Goal: Transaction & Acquisition: Purchase product/service

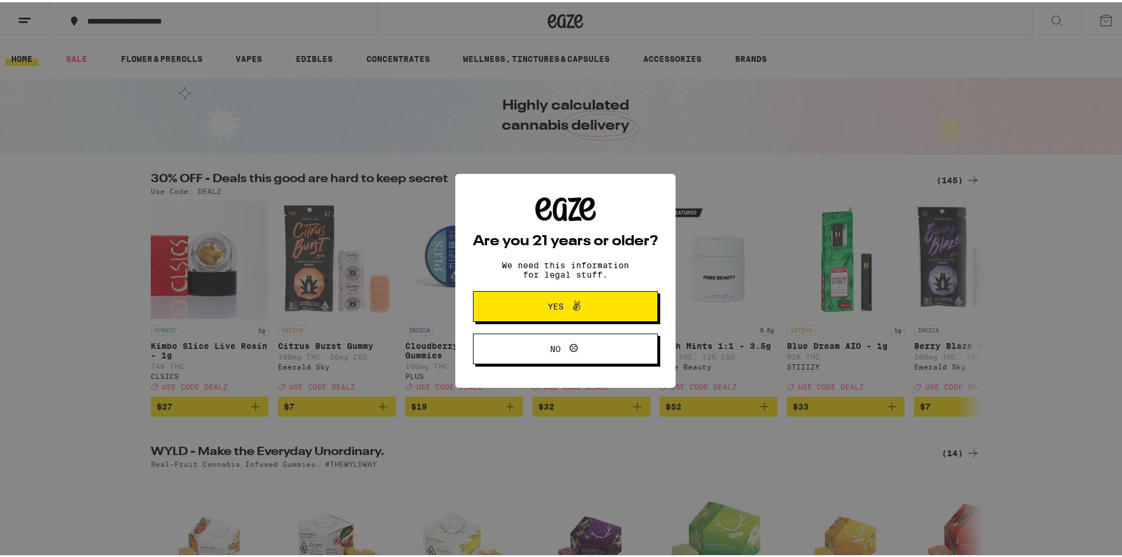
click at [569, 303] on icon at bounding box center [576, 303] width 14 height 14
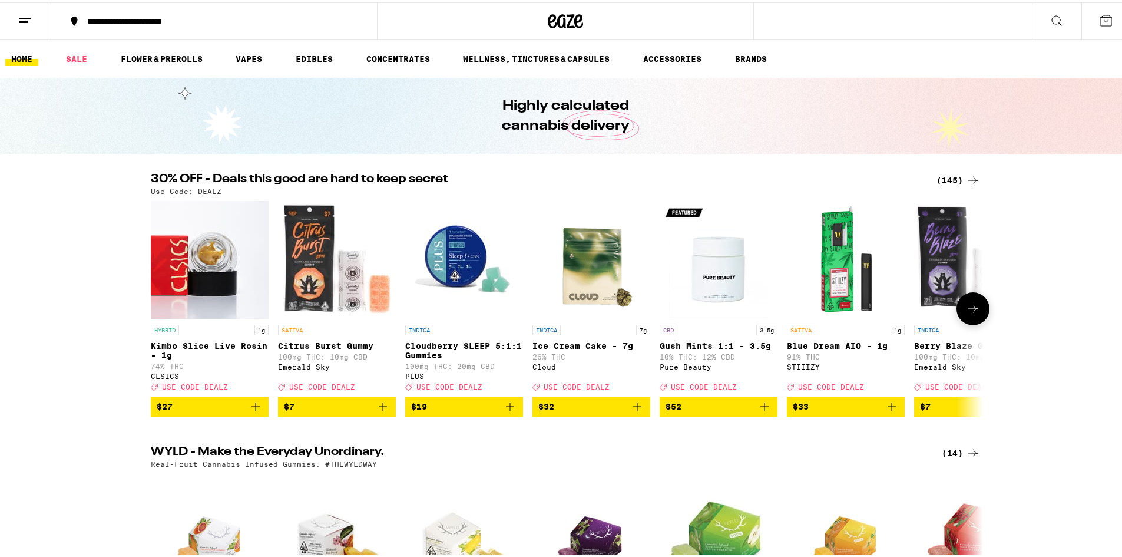
click at [462, 270] on img "Open page for Cloudberry SLEEP 5:1:1 Gummies from PLUS" at bounding box center [464, 257] width 118 height 118
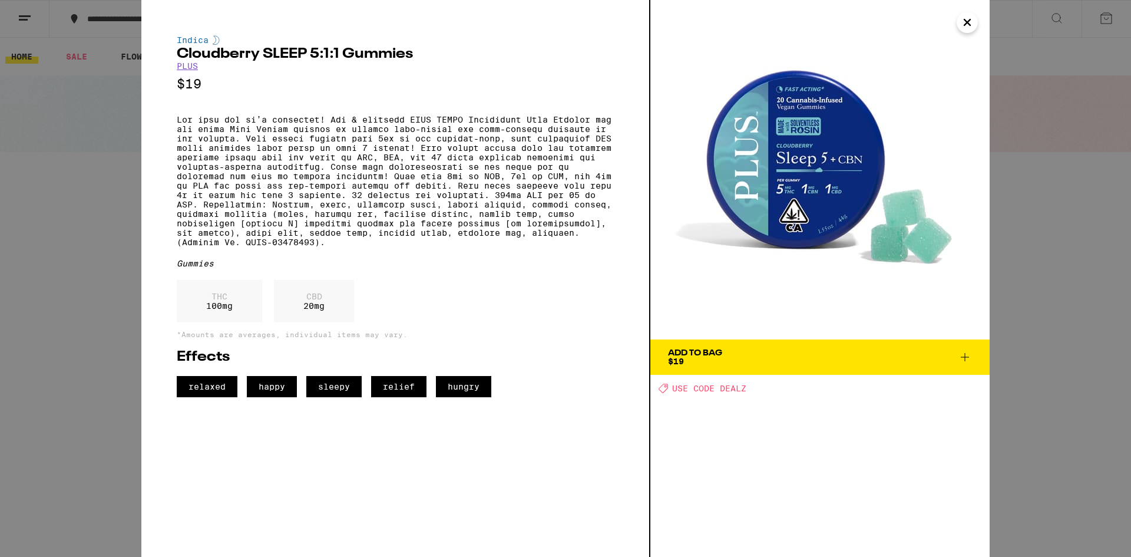
click at [965, 356] on icon at bounding box center [965, 357] width 8 height 8
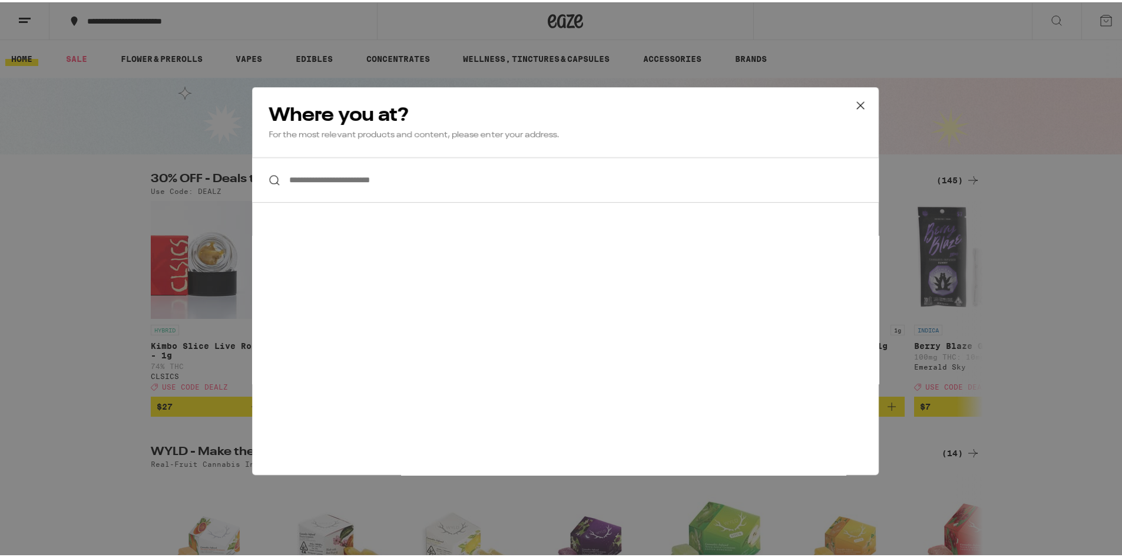
click at [410, 180] on input "**********" at bounding box center [565, 177] width 627 height 45
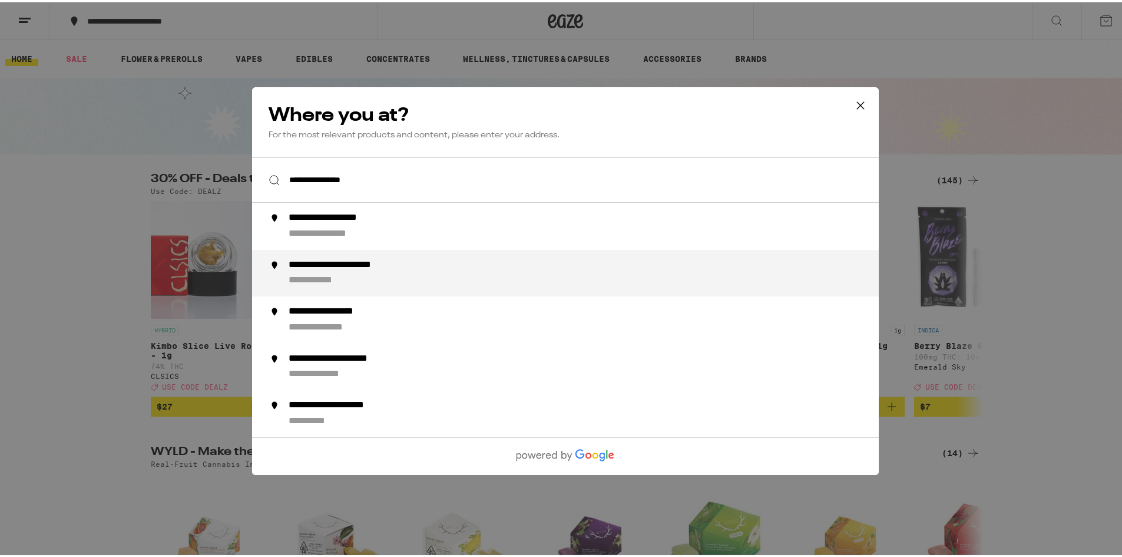
click at [406, 280] on div "**********" at bounding box center [589, 270] width 601 height 28
type input "**********"
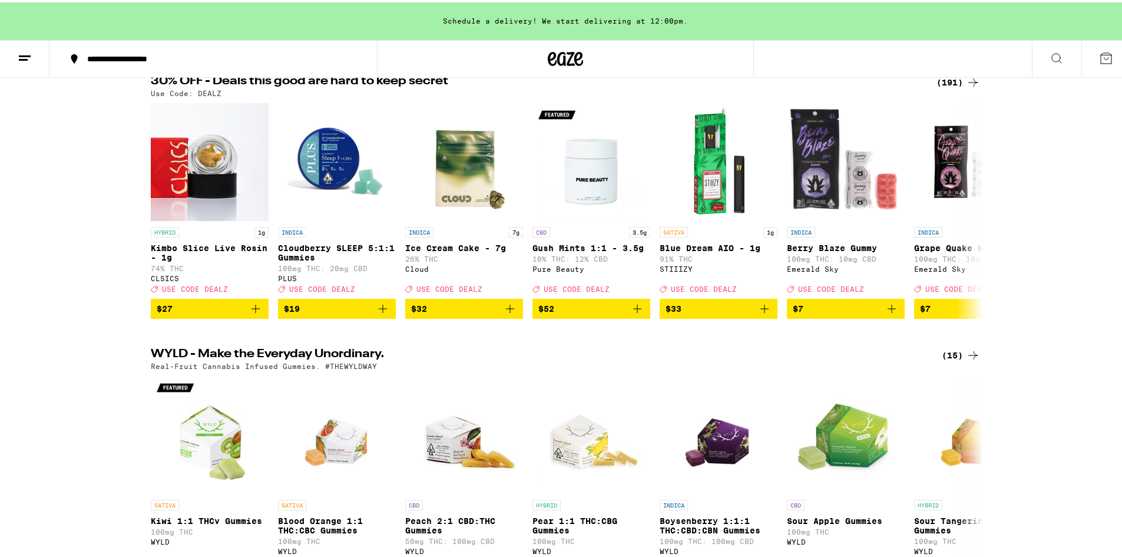
scroll to position [118, 0]
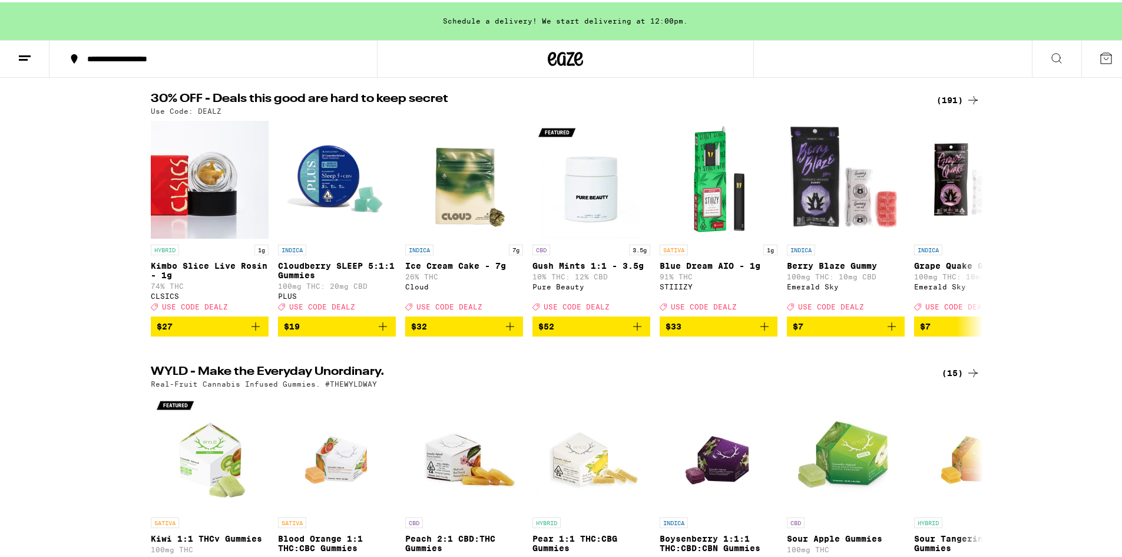
click at [946, 100] on div "(191)" at bounding box center [958, 98] width 44 height 14
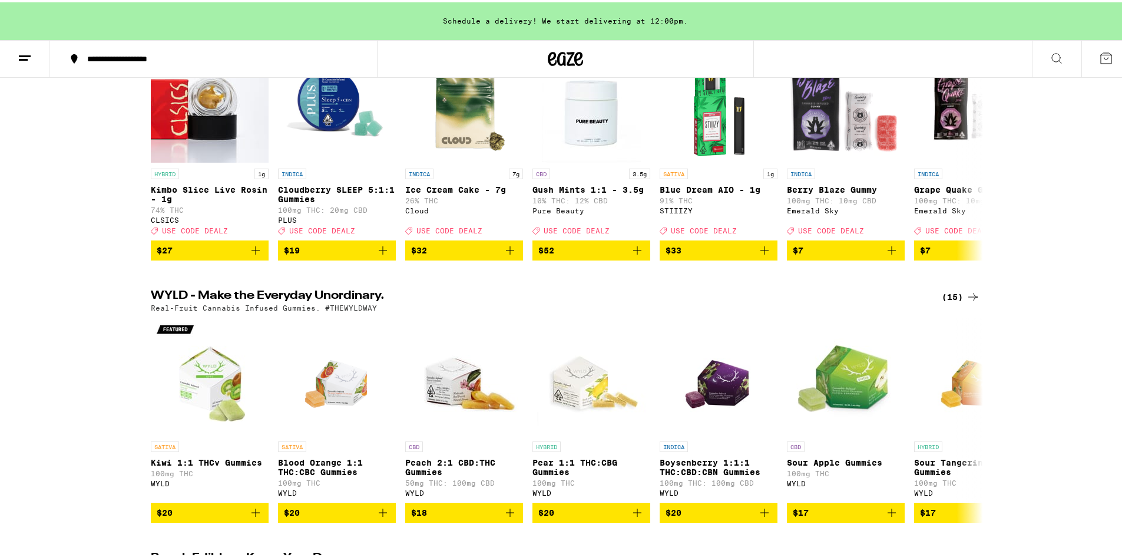
scroll to position [353, 0]
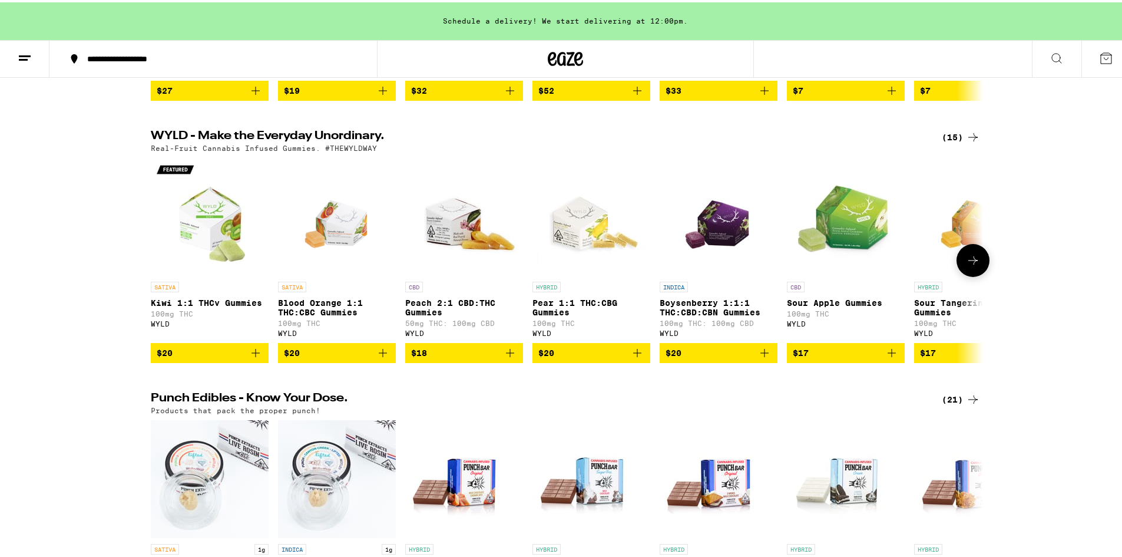
click at [759, 357] on icon "Add to bag" at bounding box center [764, 350] width 14 height 14
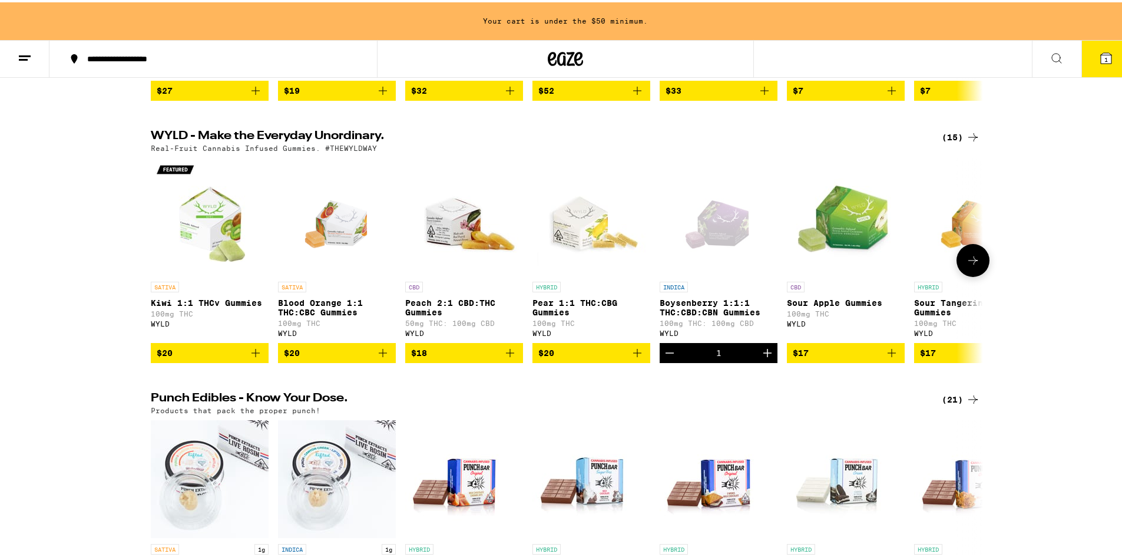
click at [633, 355] on icon "Add to bag" at bounding box center [637, 350] width 8 height 8
click at [962, 261] on button at bounding box center [972, 257] width 33 height 33
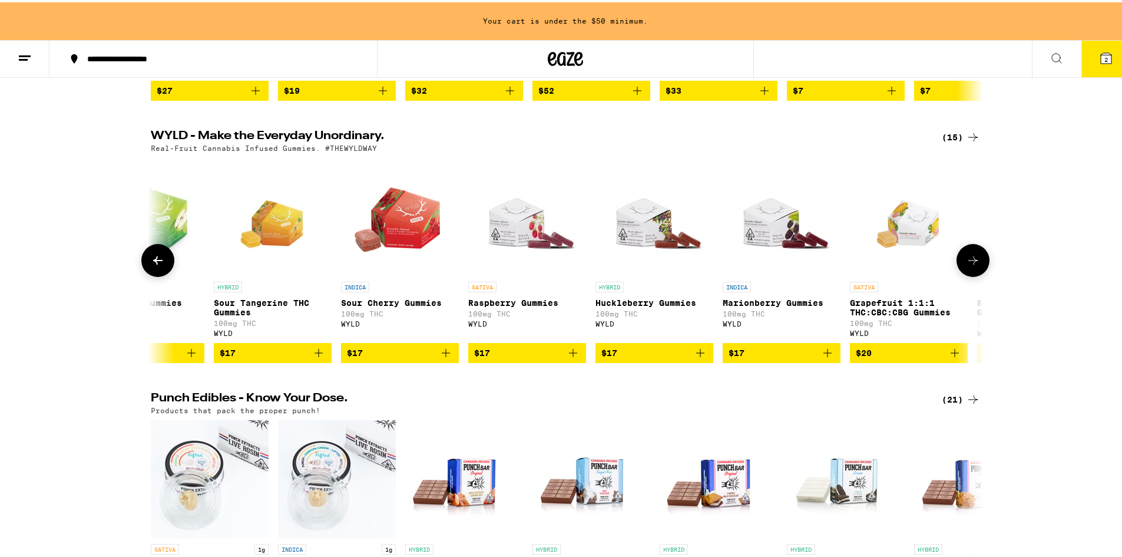
scroll to position [0, 701]
click at [441, 355] on icon "Add to bag" at bounding box center [445, 350] width 8 height 8
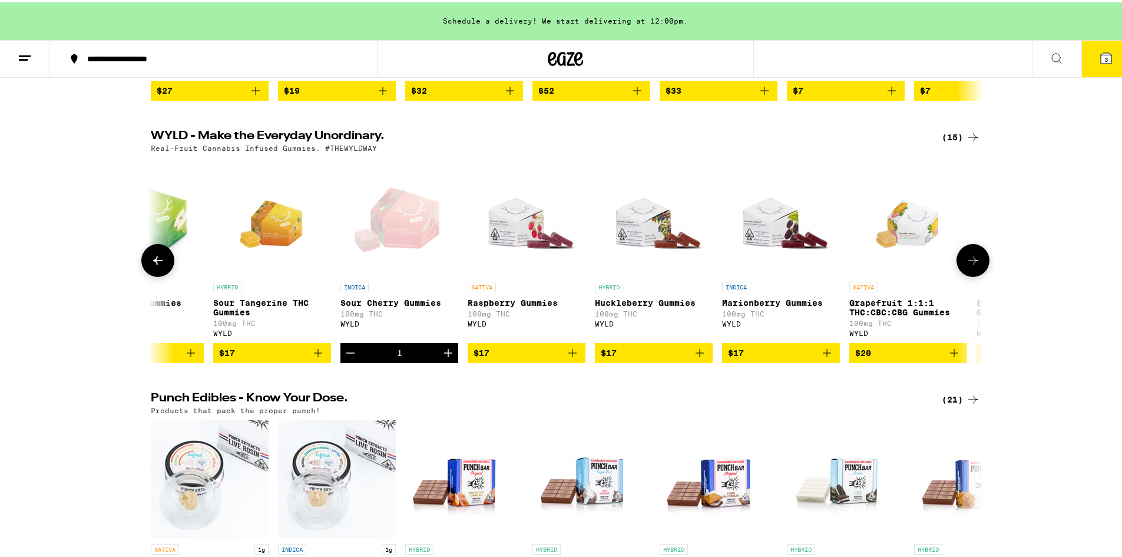
click at [441, 357] on icon "Increment" at bounding box center [448, 350] width 14 height 14
click at [697, 357] on icon "Add to bag" at bounding box center [700, 350] width 14 height 14
click at [157, 262] on icon at bounding box center [157, 258] width 9 height 8
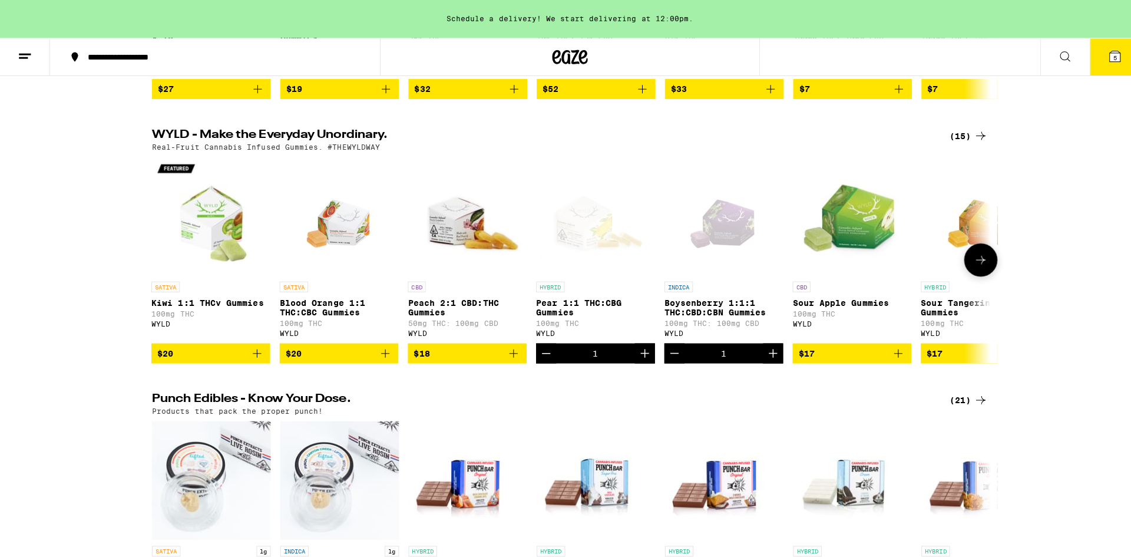
scroll to position [0, 0]
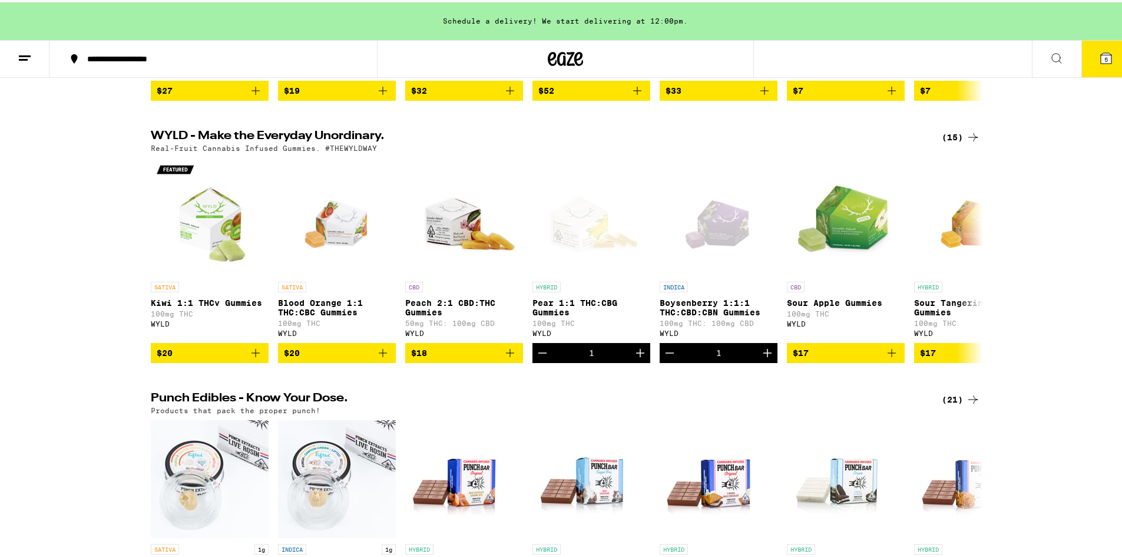
click at [1105, 56] on button "5" at bounding box center [1105, 56] width 49 height 37
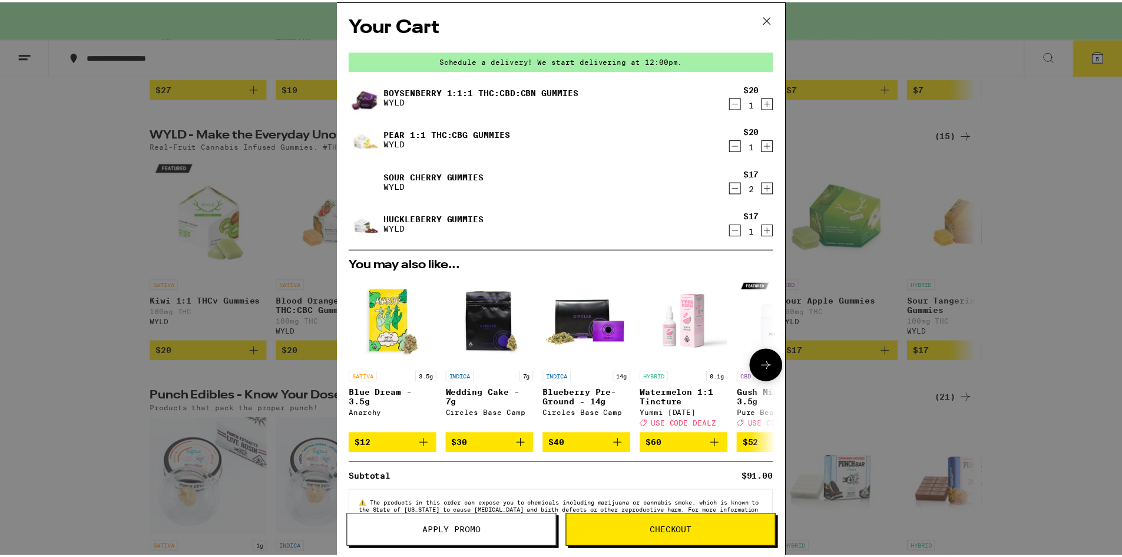
scroll to position [40, 0]
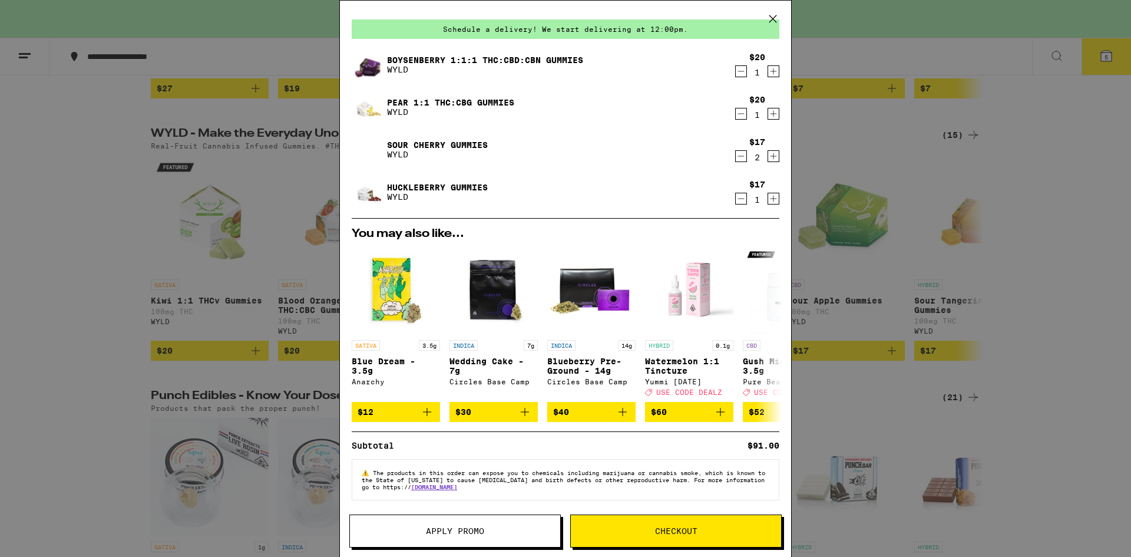
click at [441, 533] on span "Apply Promo" at bounding box center [455, 530] width 58 height 8
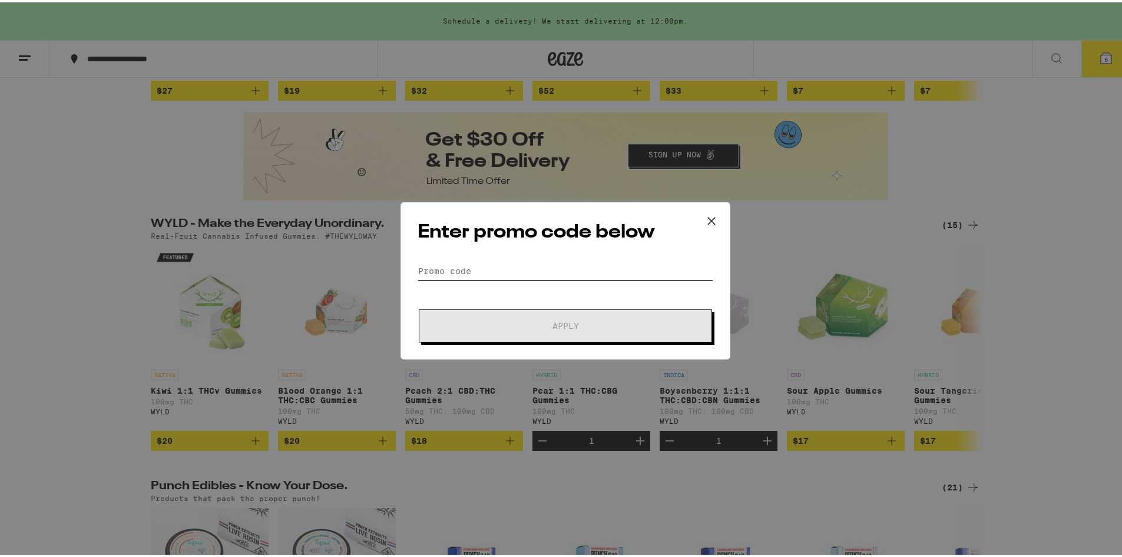
click at [508, 267] on input "Promo Code" at bounding box center [566, 269] width 296 height 18
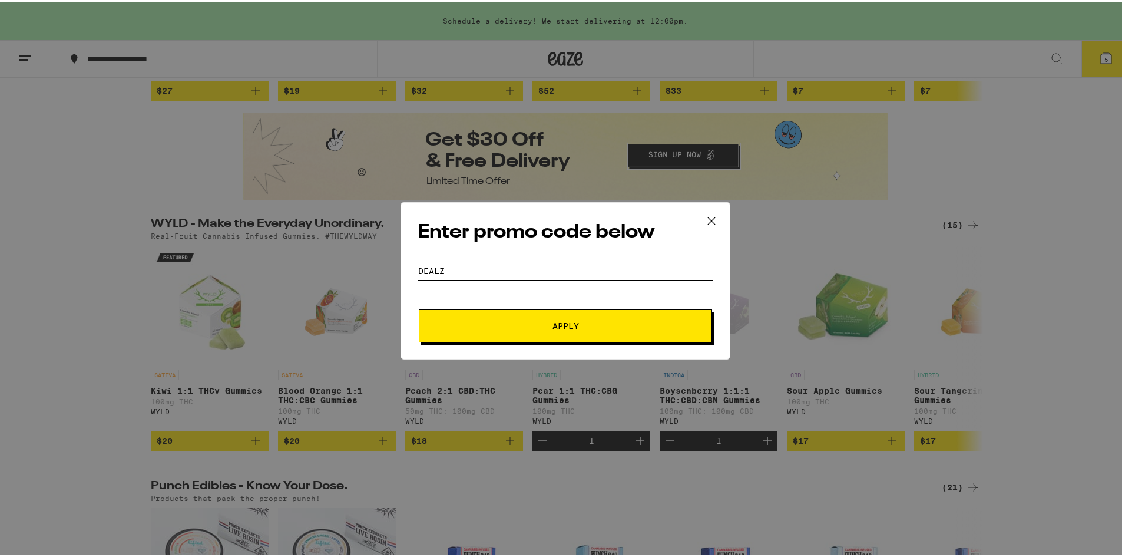
type input "DEALZ"
click at [552, 322] on span "Apply" at bounding box center [565, 323] width 27 height 8
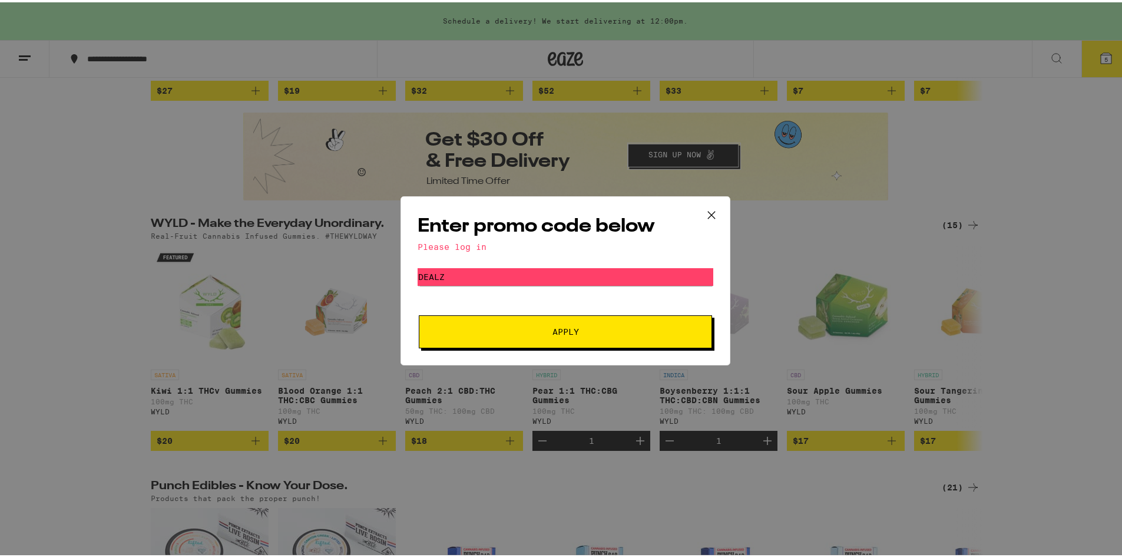
click at [463, 242] on div "Please log in" at bounding box center [566, 244] width 296 height 9
click at [598, 339] on button "Apply" at bounding box center [565, 329] width 293 height 33
click at [723, 212] on button at bounding box center [711, 213] width 37 height 38
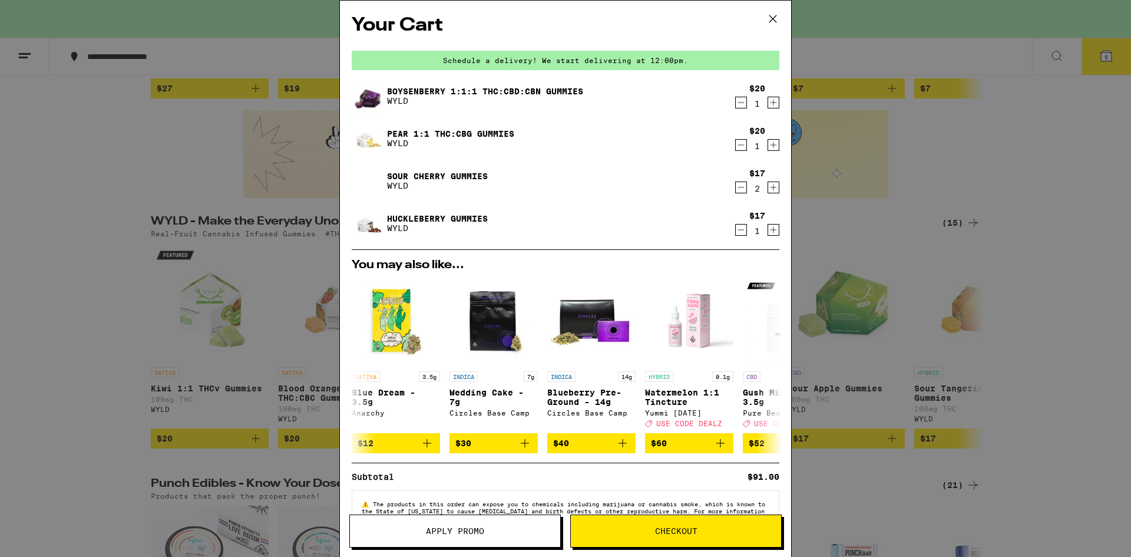
click at [706, 208] on div "Boysenberry 1:1:1 THC:CBD:CBN Gummies WYLD $20 1 Pear 1:1 THC:CBG Gummies WYLD …" at bounding box center [566, 165] width 428 height 170
click at [775, 12] on icon at bounding box center [773, 19] width 18 height 18
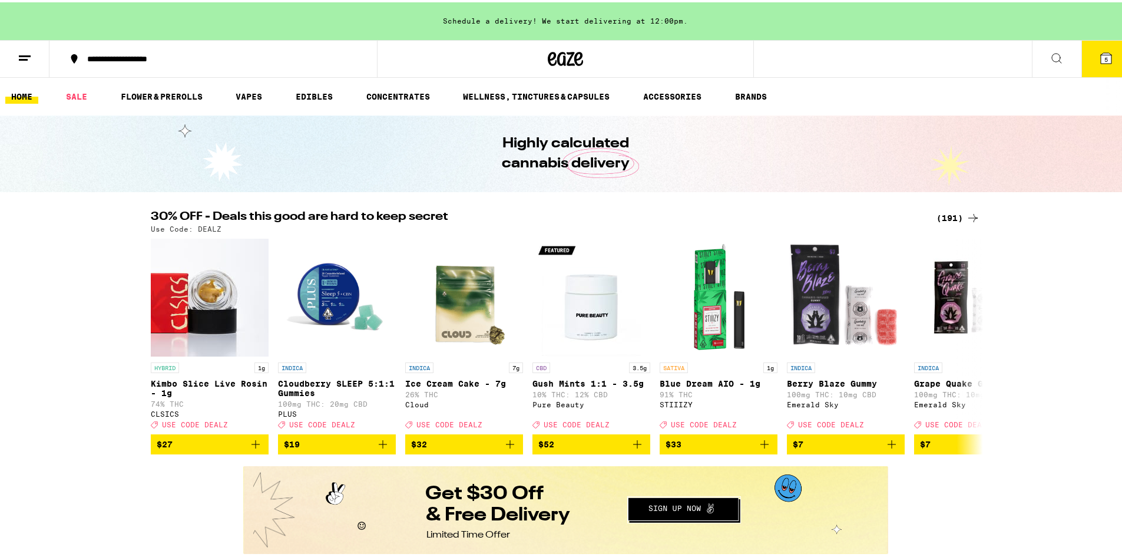
click at [25, 58] on icon at bounding box center [25, 56] width 14 height 14
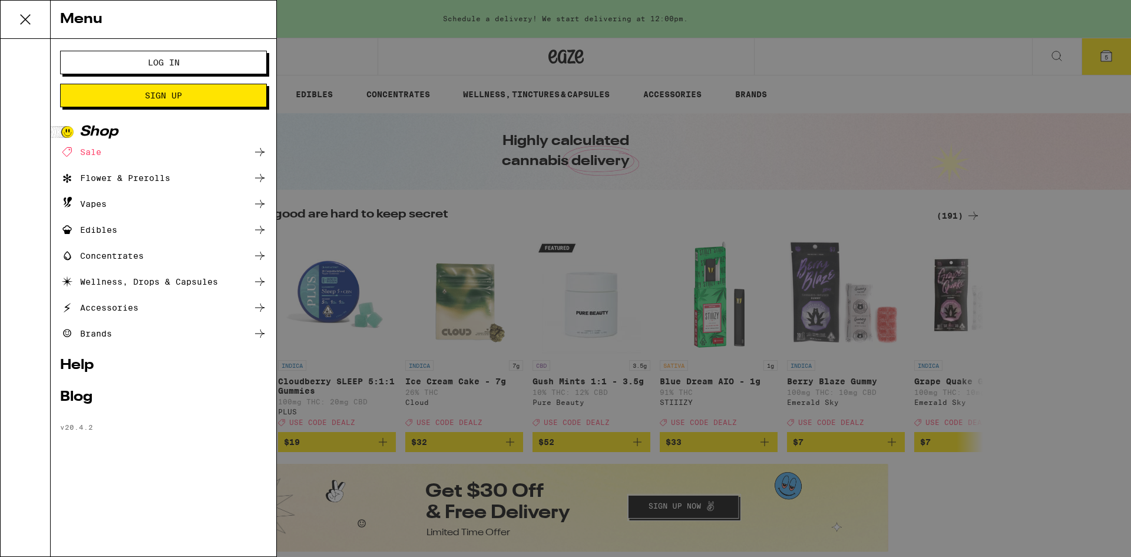
click at [168, 55] on button "Log In" at bounding box center [163, 63] width 207 height 24
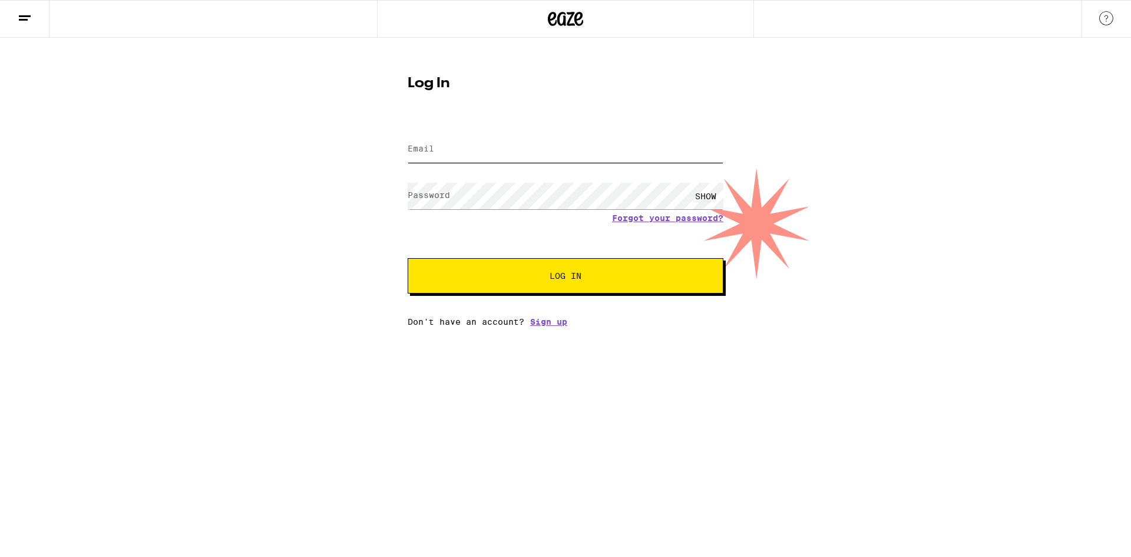
click at [437, 150] on input "Email" at bounding box center [566, 149] width 316 height 27
type input "[EMAIL_ADDRESS][DOMAIN_NAME]"
click at [408, 258] on button "Log In" at bounding box center [566, 275] width 316 height 35
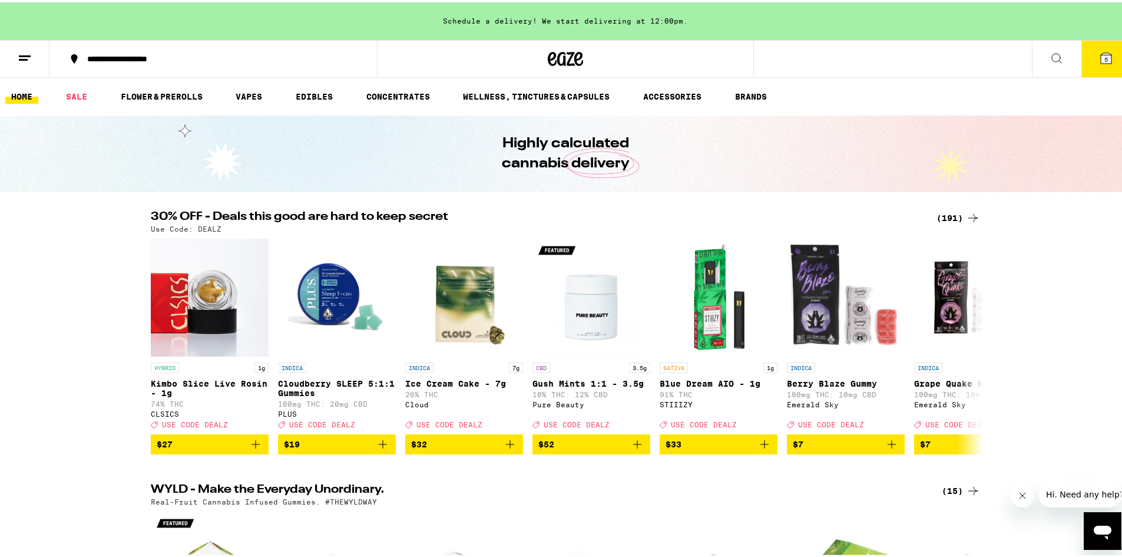
click at [1099, 52] on icon at bounding box center [1106, 56] width 14 height 14
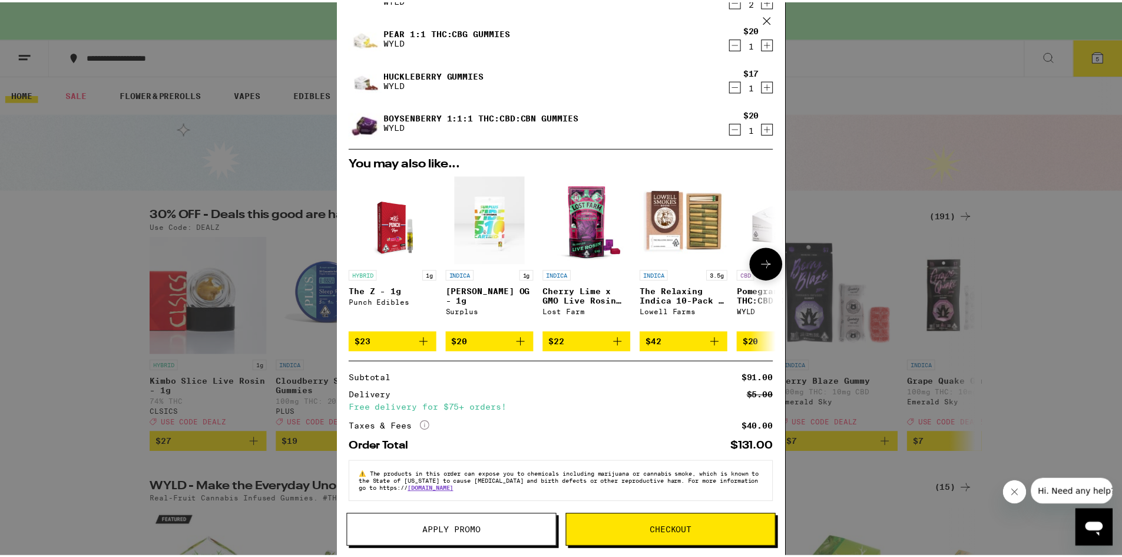
scroll to position [112, 0]
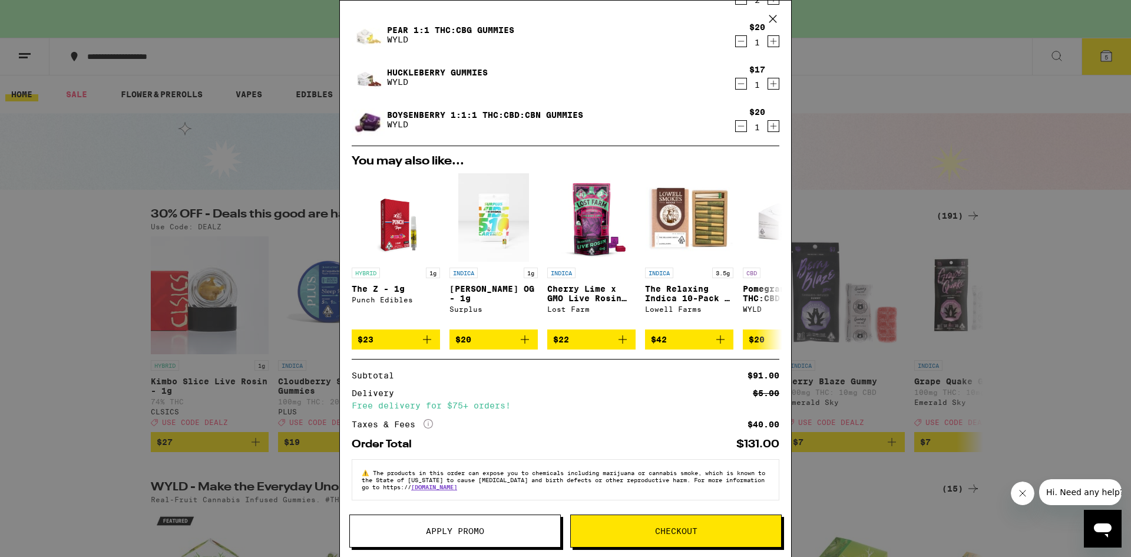
click at [462, 529] on span "Apply Promo" at bounding box center [455, 530] width 58 height 8
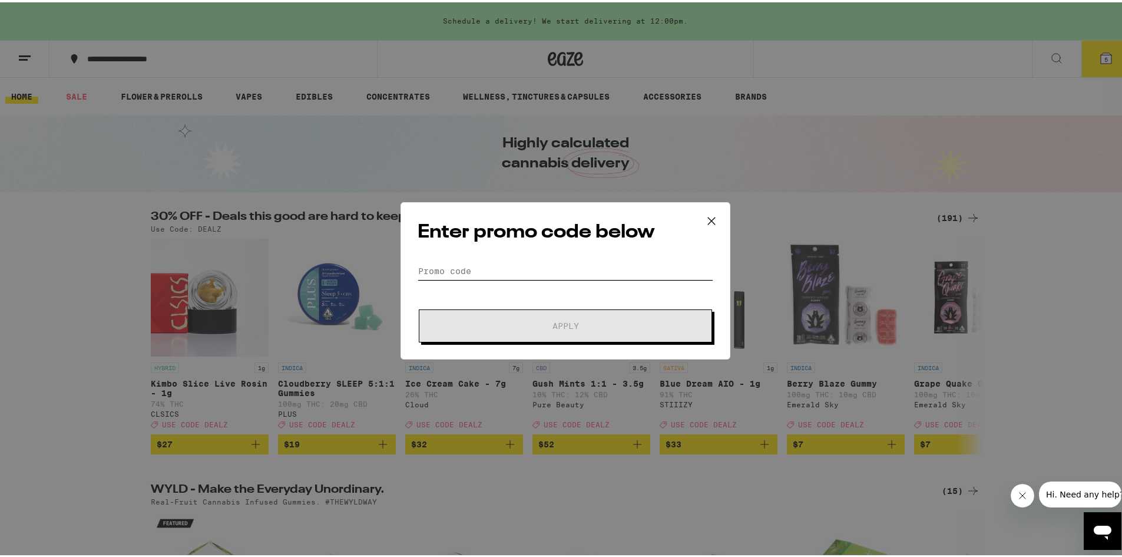
click at [521, 269] on input "Promo Code" at bounding box center [566, 269] width 296 height 18
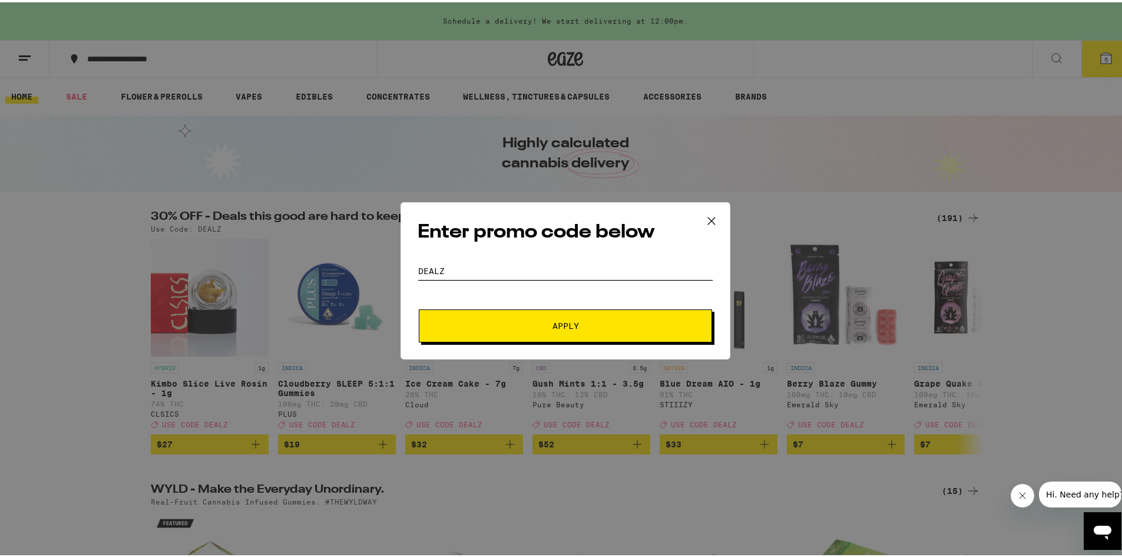
type input "DEALZ"
click at [554, 333] on button "Apply" at bounding box center [565, 323] width 293 height 33
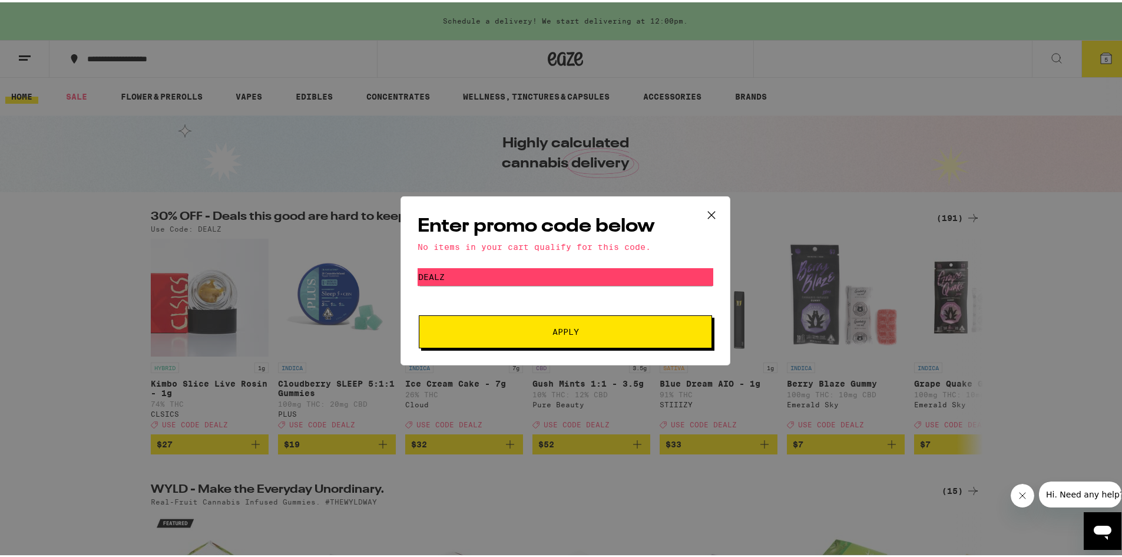
click at [569, 327] on span "Apply" at bounding box center [565, 329] width 27 height 8
click at [708, 207] on icon at bounding box center [712, 213] width 18 height 18
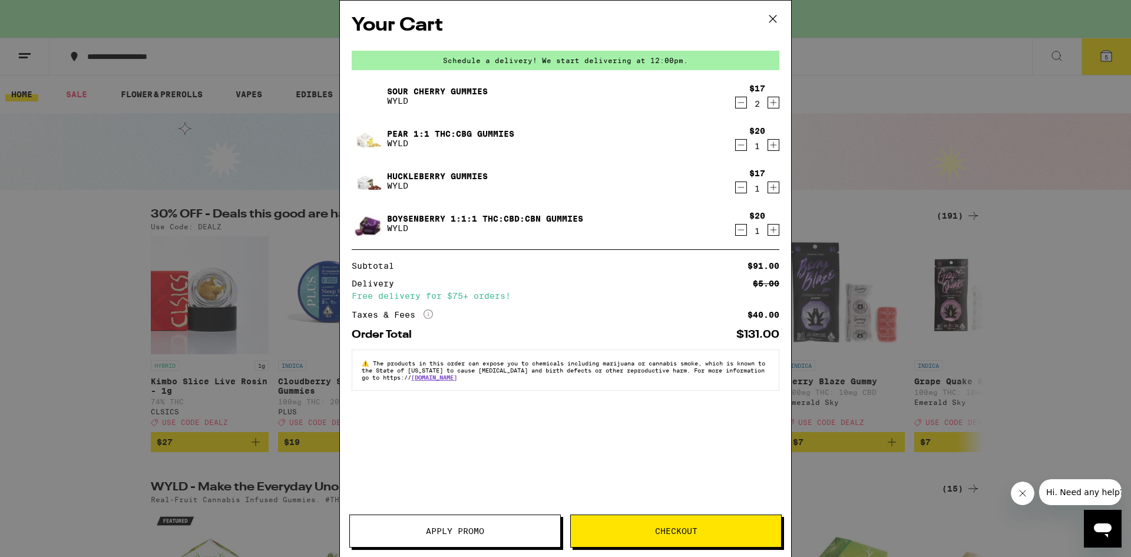
click at [773, 18] on icon at bounding box center [773, 19] width 18 height 18
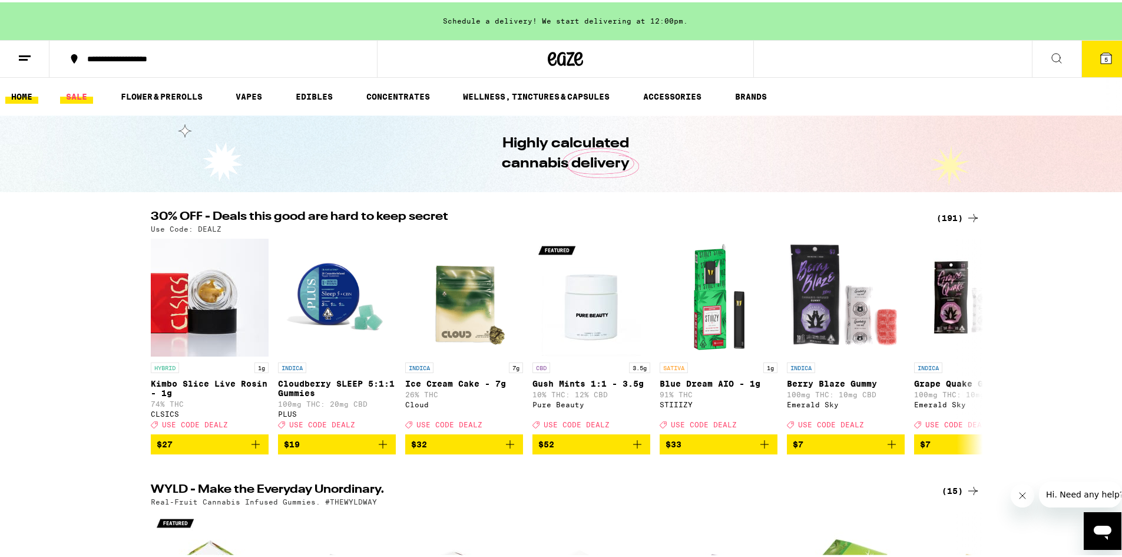
click at [77, 94] on link "SALE" at bounding box center [76, 94] width 33 height 14
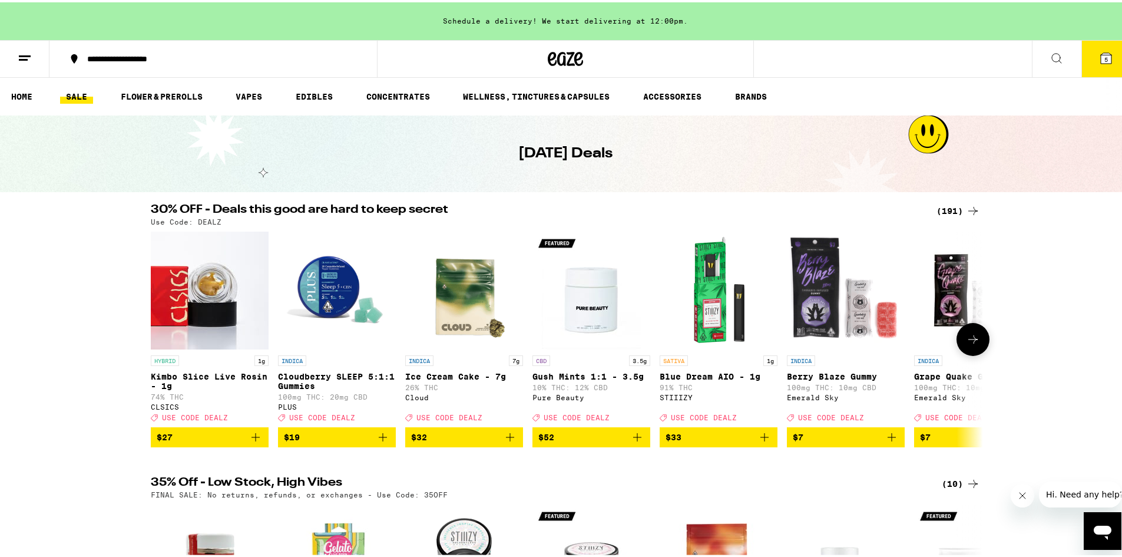
click at [379, 439] on icon "Add to bag" at bounding box center [383, 435] width 8 height 8
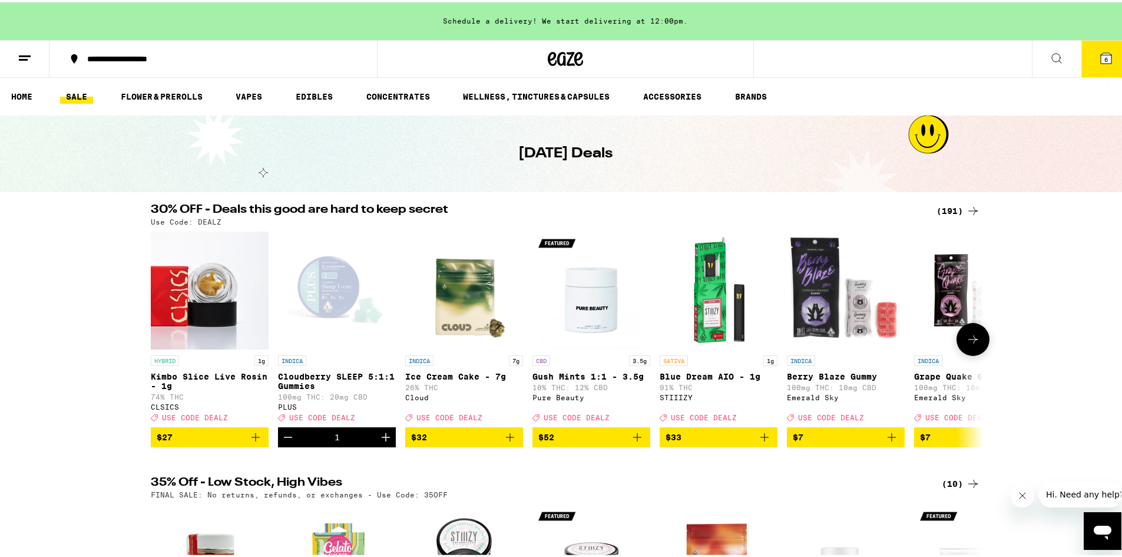
click at [972, 342] on icon at bounding box center [973, 337] width 14 height 14
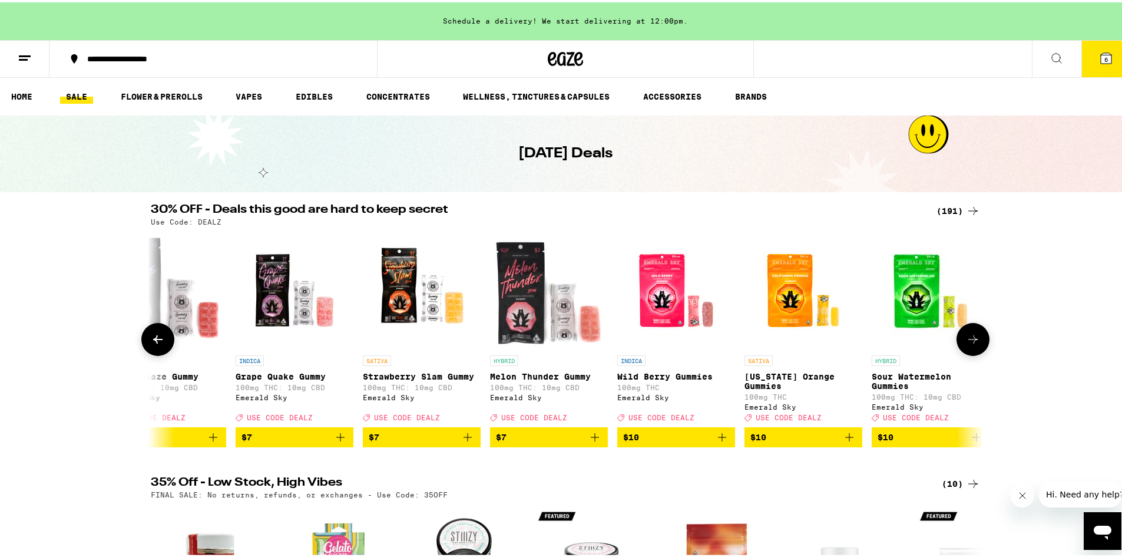
scroll to position [0, 701]
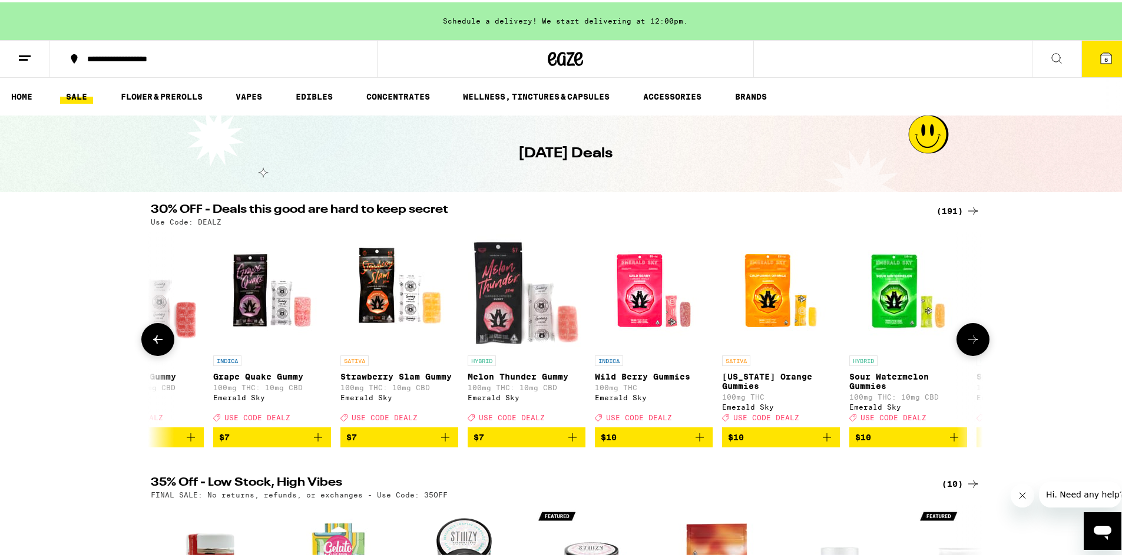
click at [975, 338] on icon at bounding box center [973, 337] width 14 height 14
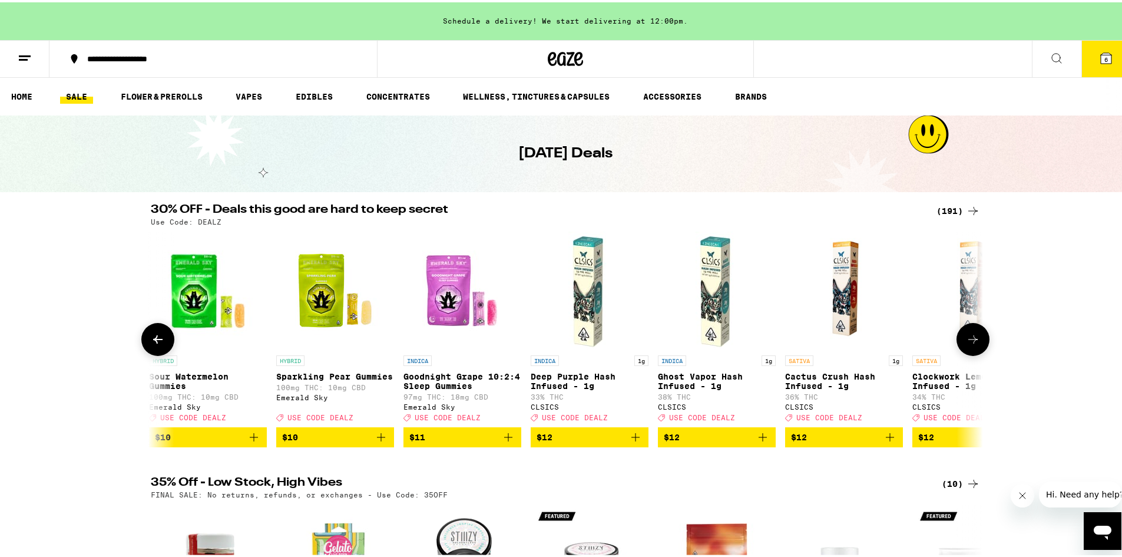
scroll to position [0, 1402]
click at [975, 338] on icon at bounding box center [973, 337] width 14 height 14
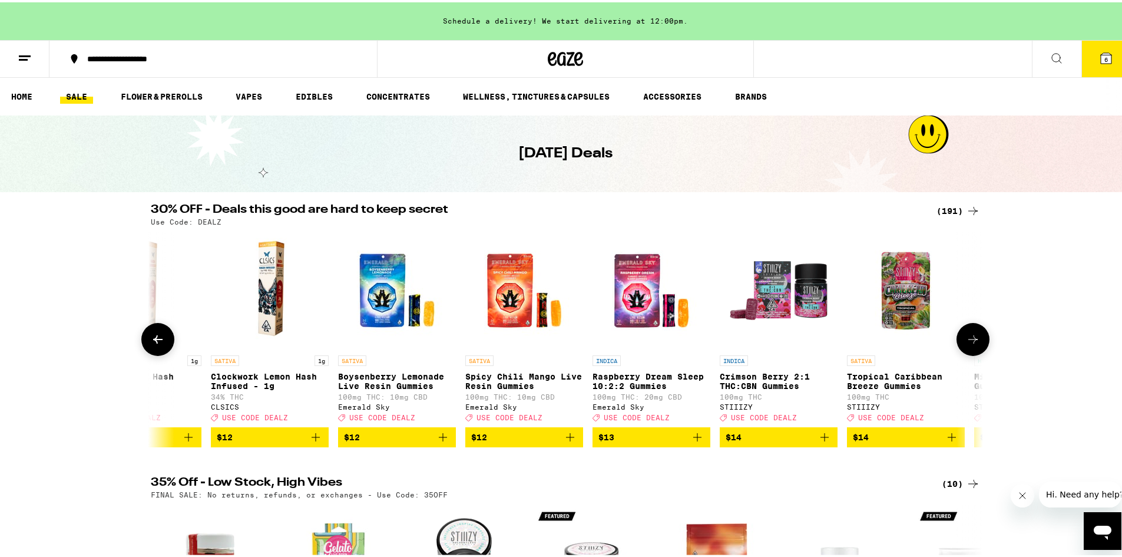
click at [975, 338] on icon at bounding box center [973, 337] width 14 height 14
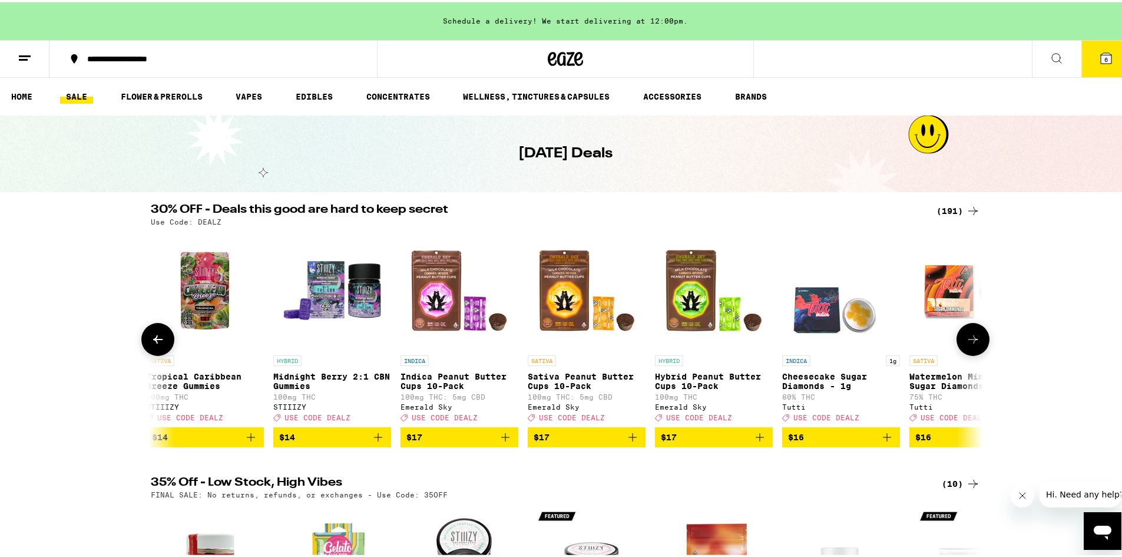
click at [975, 338] on icon at bounding box center [973, 337] width 14 height 14
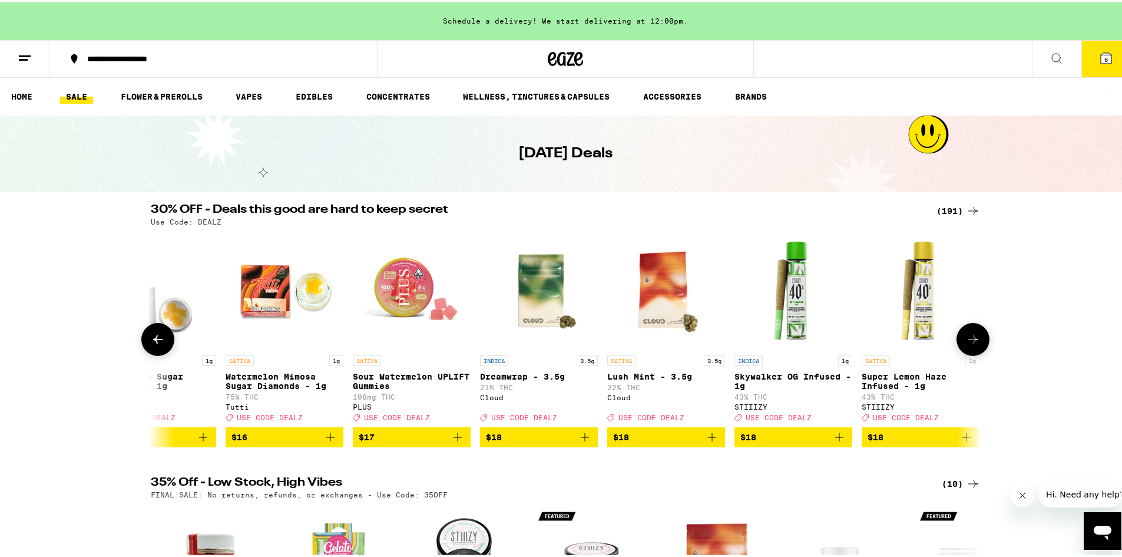
scroll to position [0, 3504]
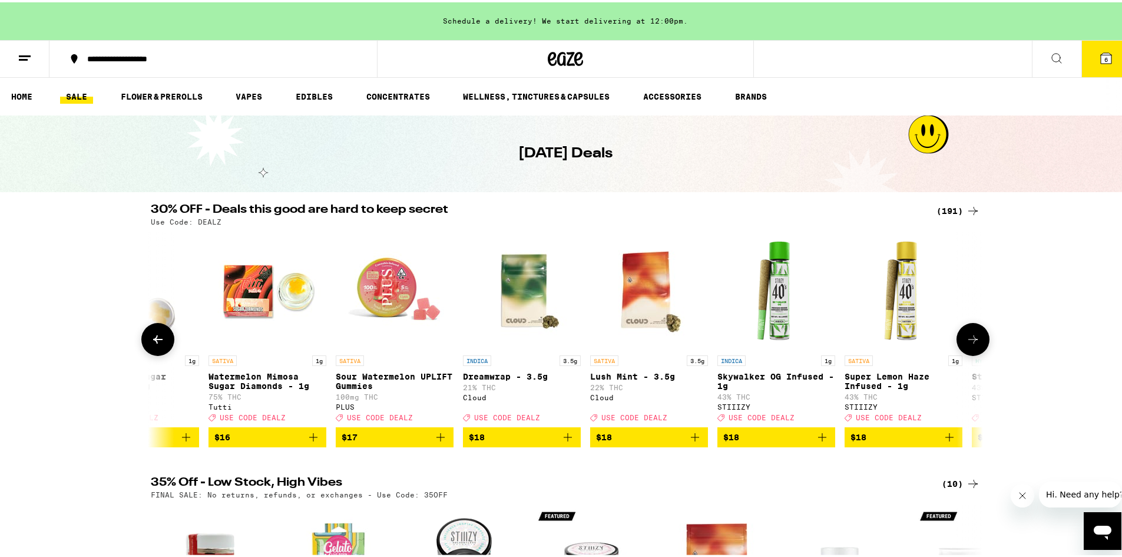
click at [975, 338] on icon at bounding box center [973, 337] width 14 height 14
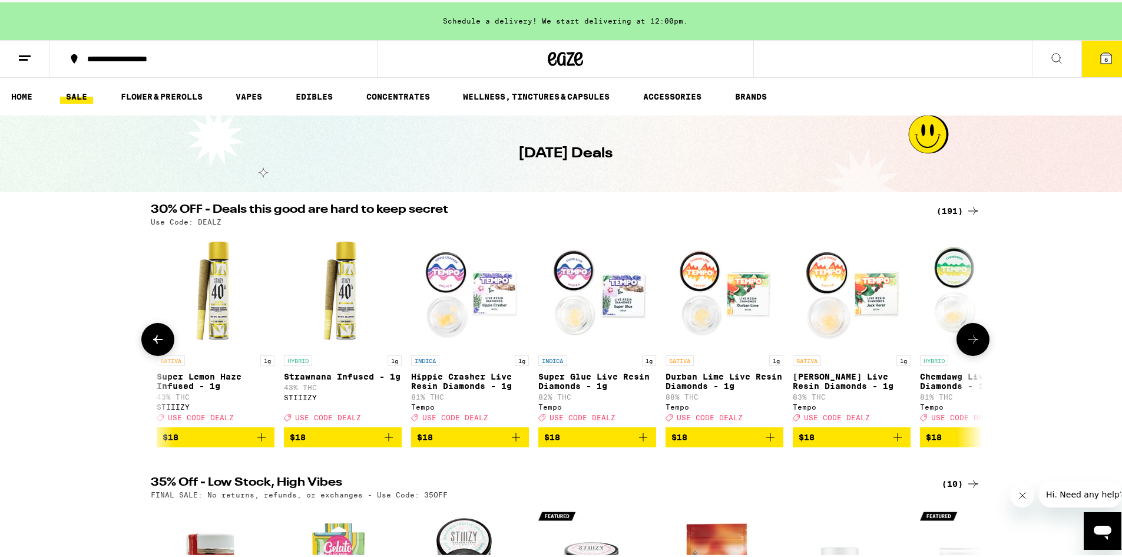
scroll to position [0, 4205]
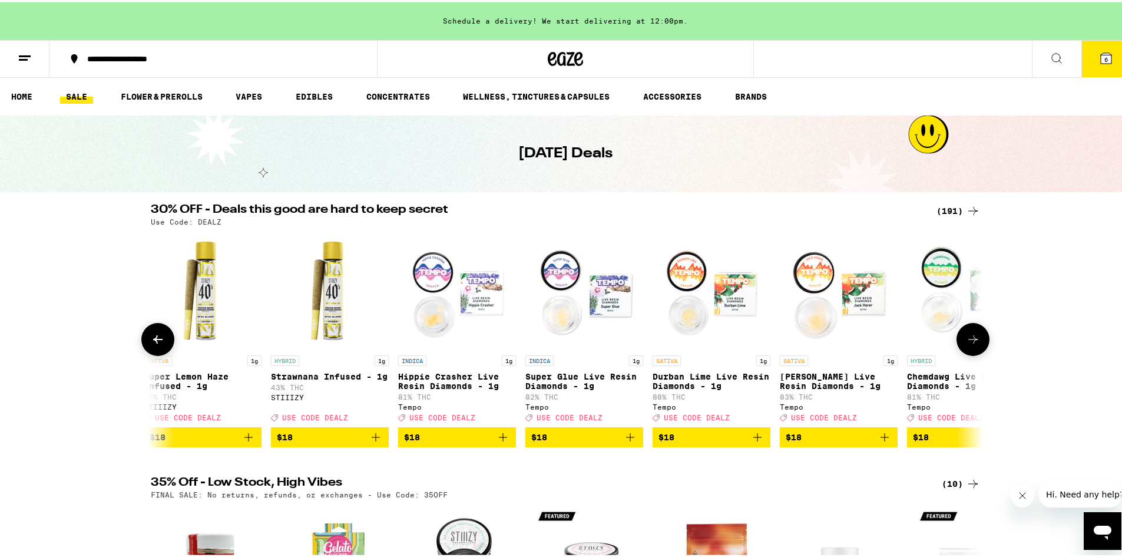
click at [975, 338] on icon at bounding box center [973, 337] width 14 height 14
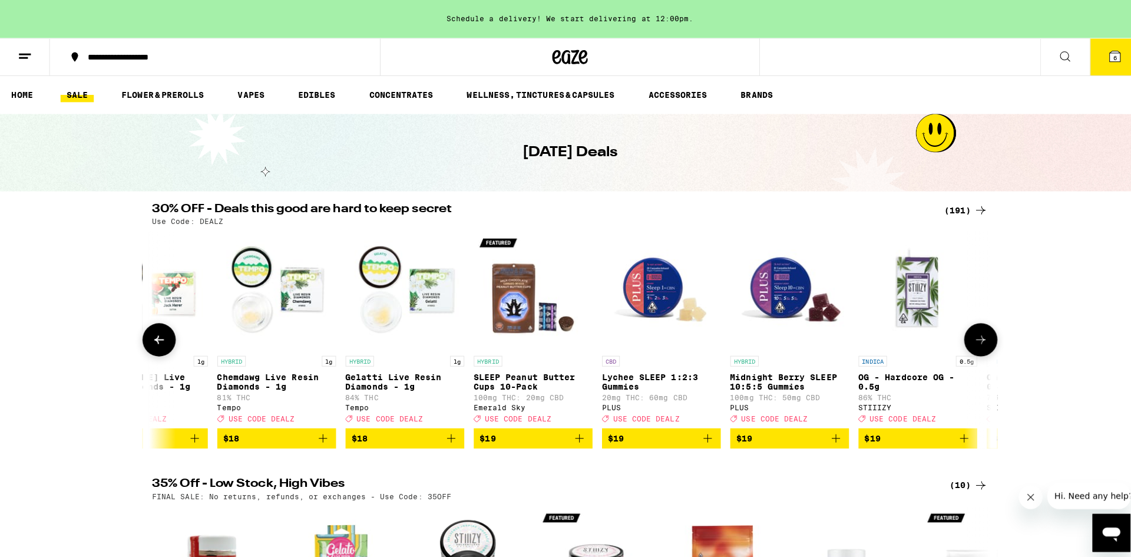
scroll to position [0, 4906]
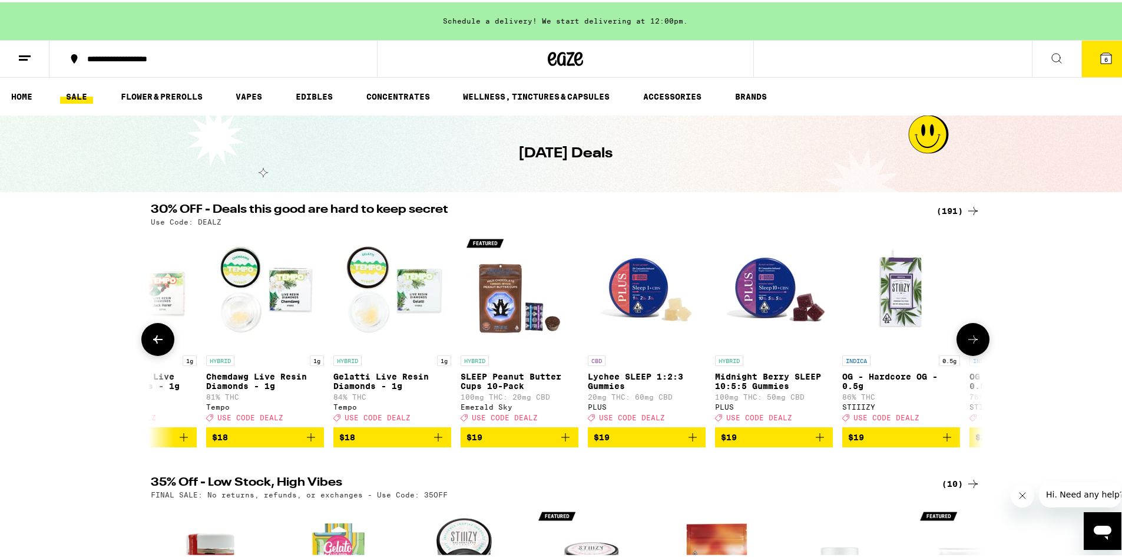
click at [813, 442] on icon "Add to bag" at bounding box center [820, 435] width 14 height 14
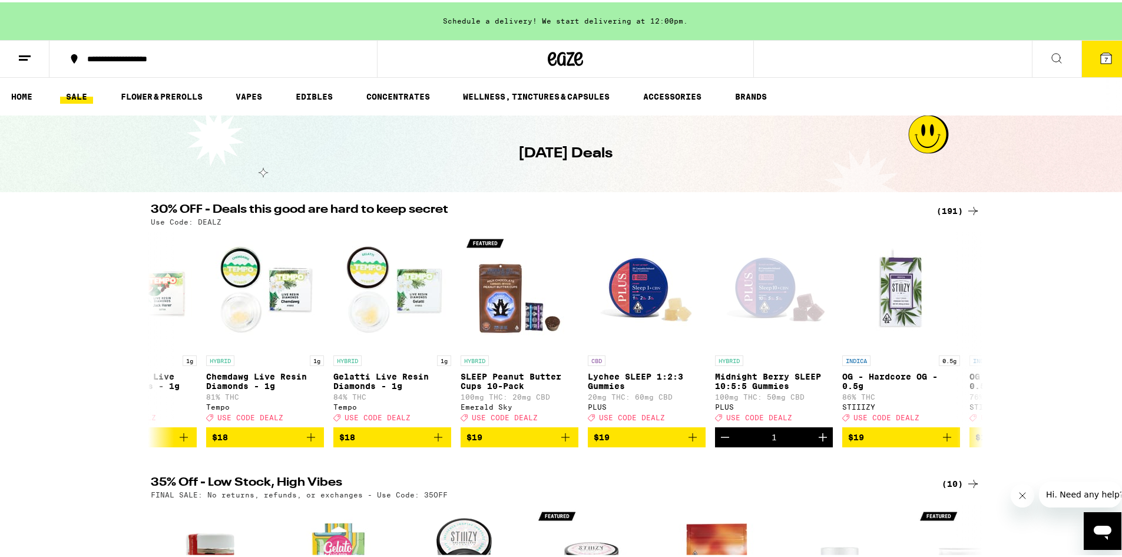
click at [1111, 67] on button "7" at bounding box center [1105, 56] width 49 height 37
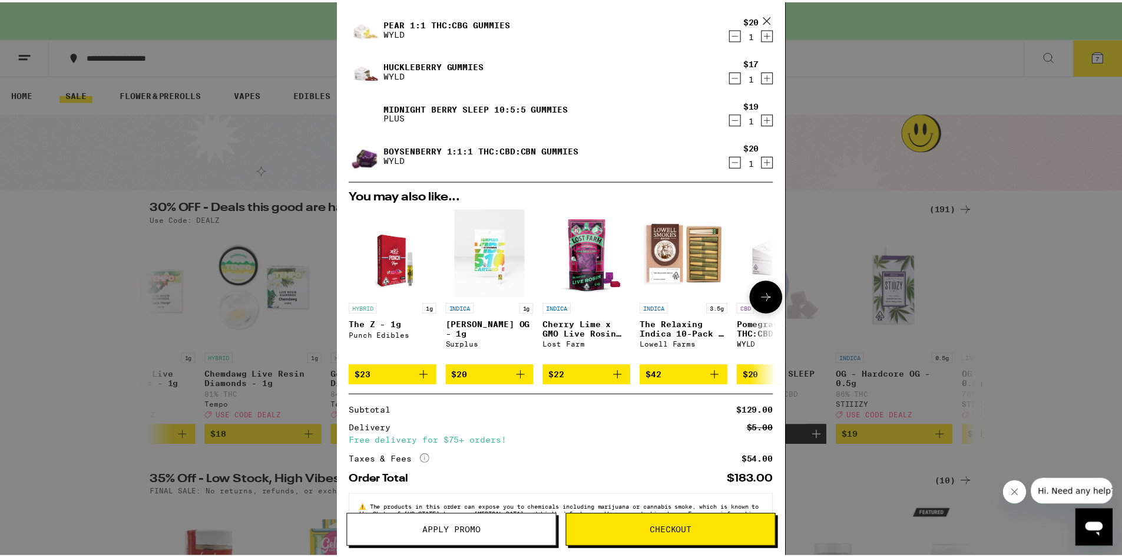
scroll to position [177, 0]
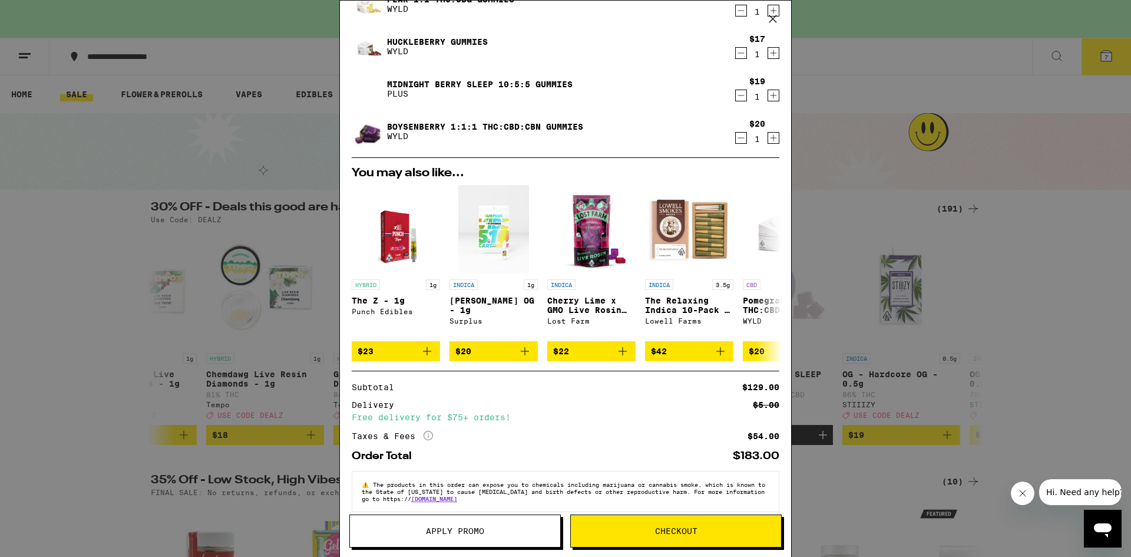
click at [452, 524] on button "Apply Promo" at bounding box center [454, 530] width 211 height 33
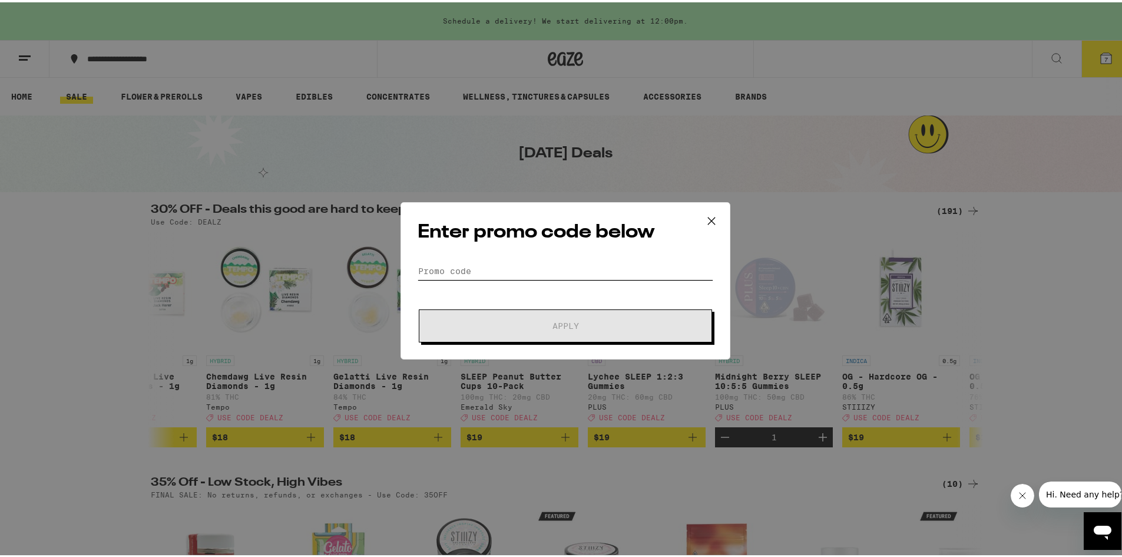
click at [486, 261] on input "Promo Code" at bounding box center [566, 269] width 296 height 18
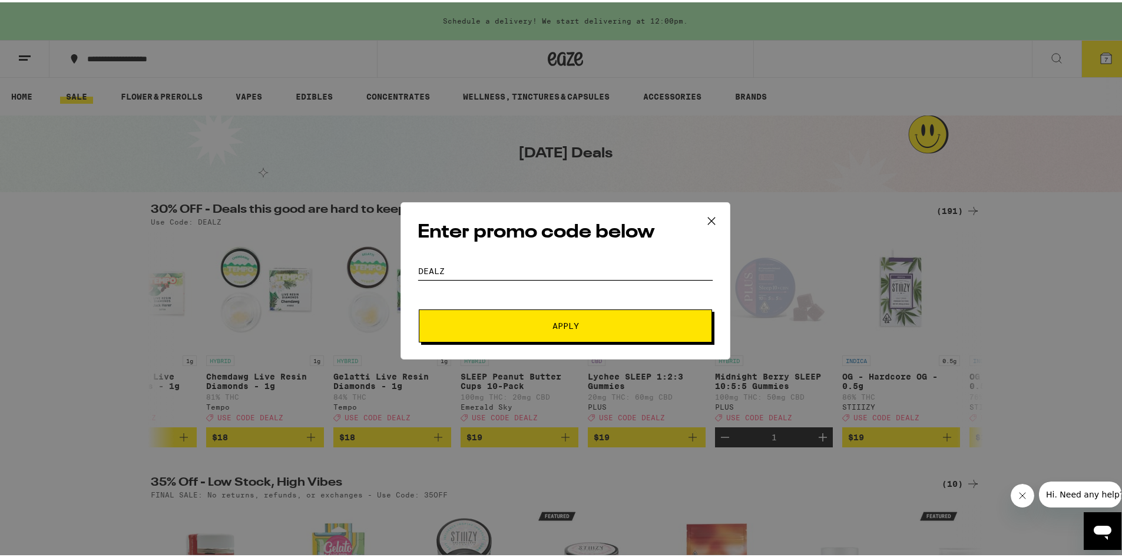
type input "DEALZ"
click at [561, 325] on span "Apply" at bounding box center [565, 323] width 27 height 8
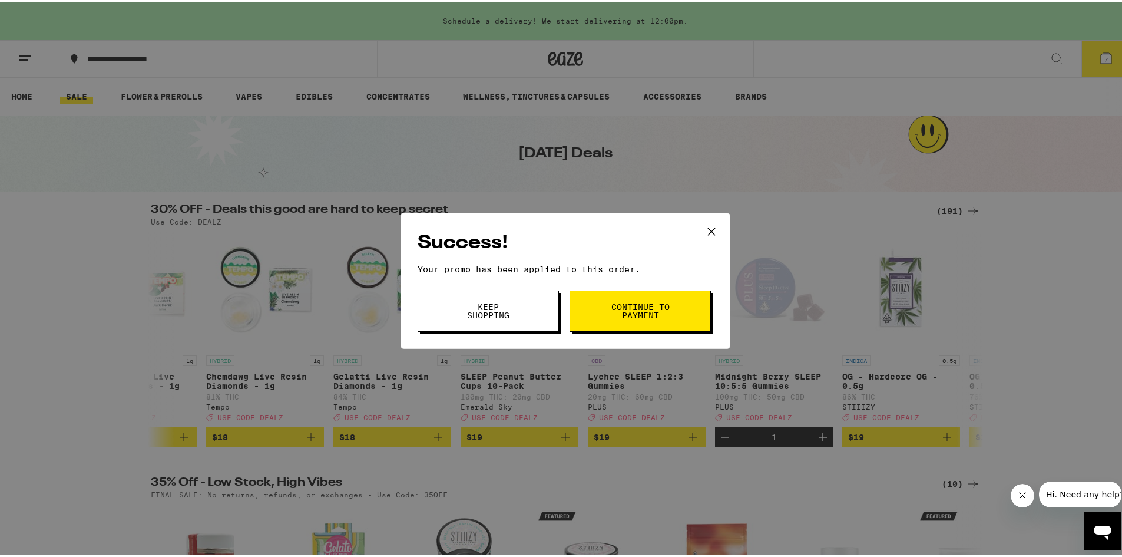
click at [633, 309] on span "Continue to payment" at bounding box center [640, 308] width 60 height 16
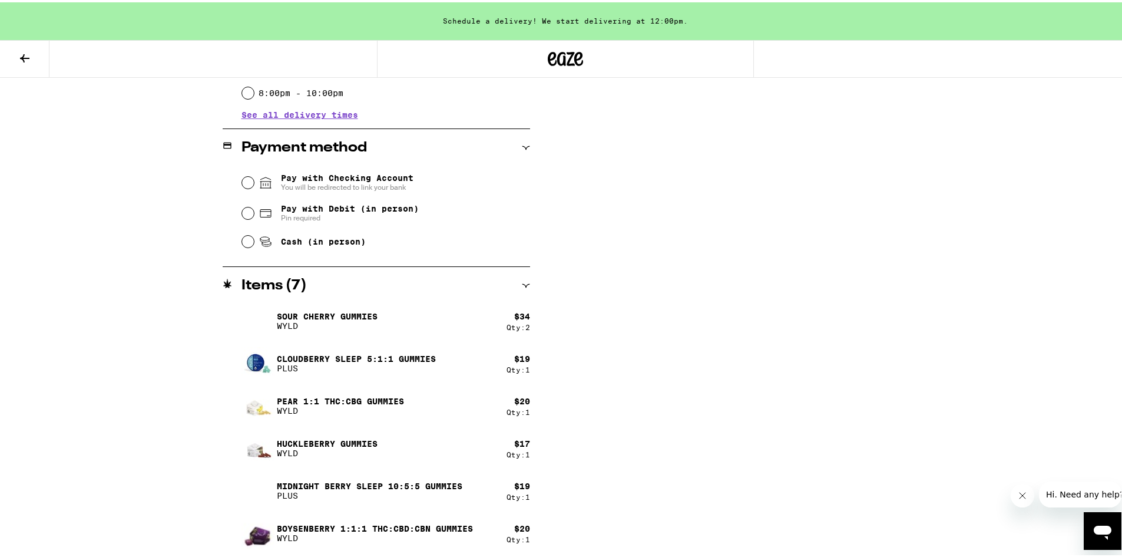
scroll to position [431, 0]
click at [522, 283] on icon at bounding box center [526, 283] width 8 height 4
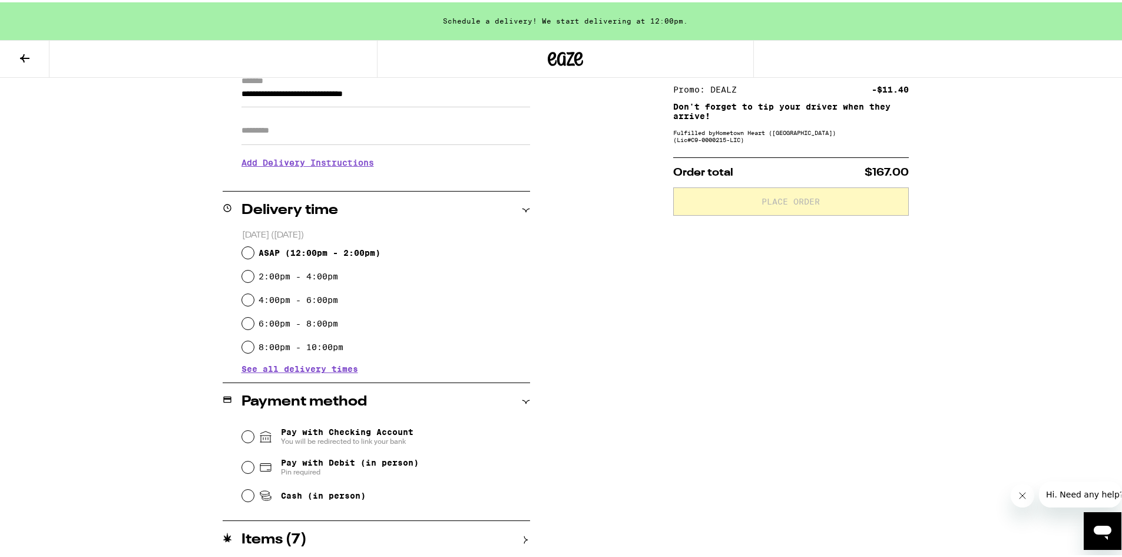
scroll to position [177, 0]
click at [525, 540] on icon at bounding box center [526, 537] width 8 height 8
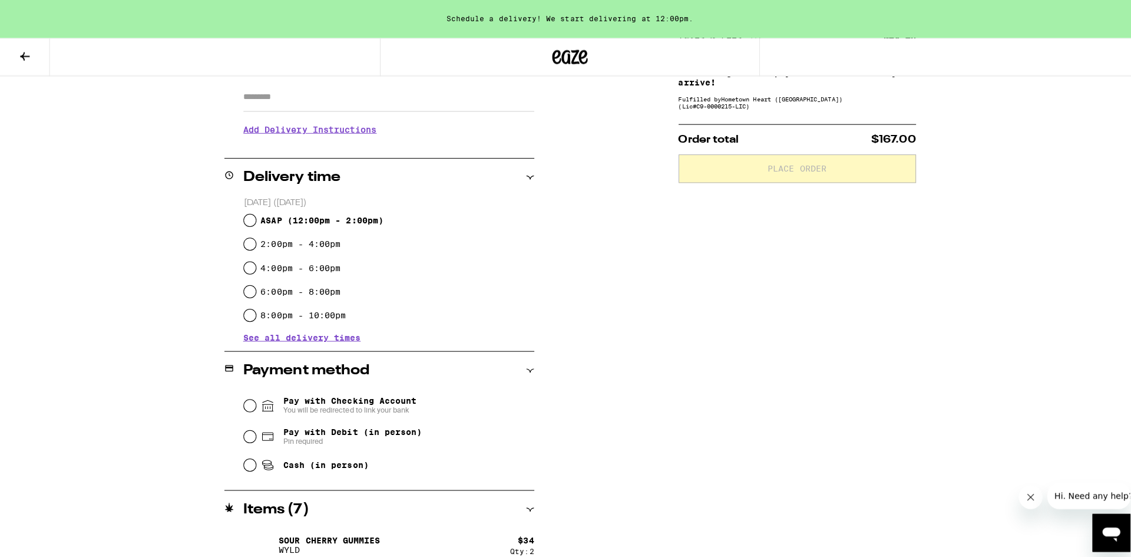
scroll to position [0, 0]
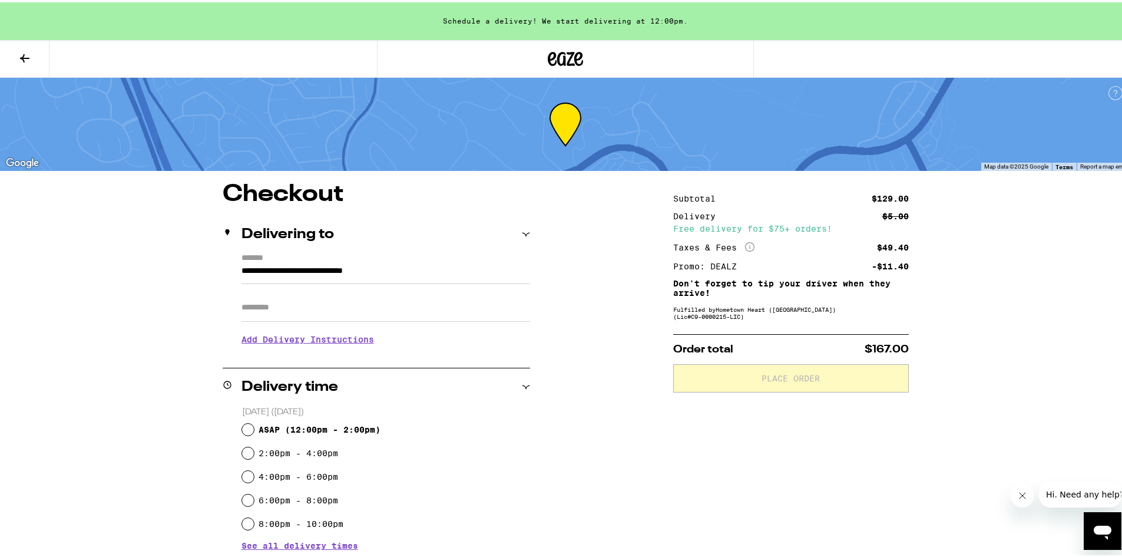
click at [15, 57] on button at bounding box center [24, 56] width 49 height 37
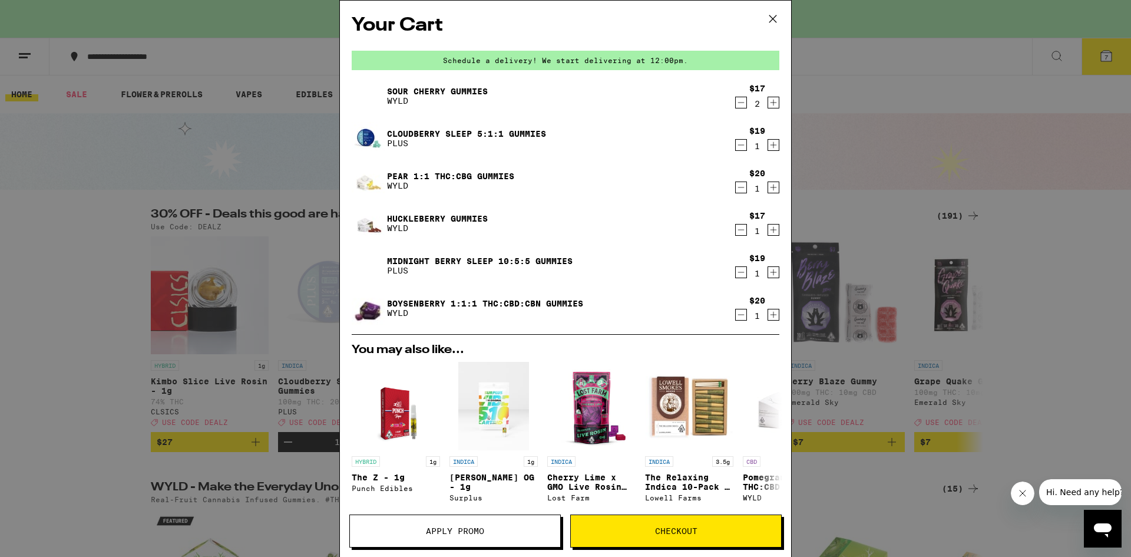
click at [736, 271] on icon "Decrement" at bounding box center [741, 272] width 11 height 14
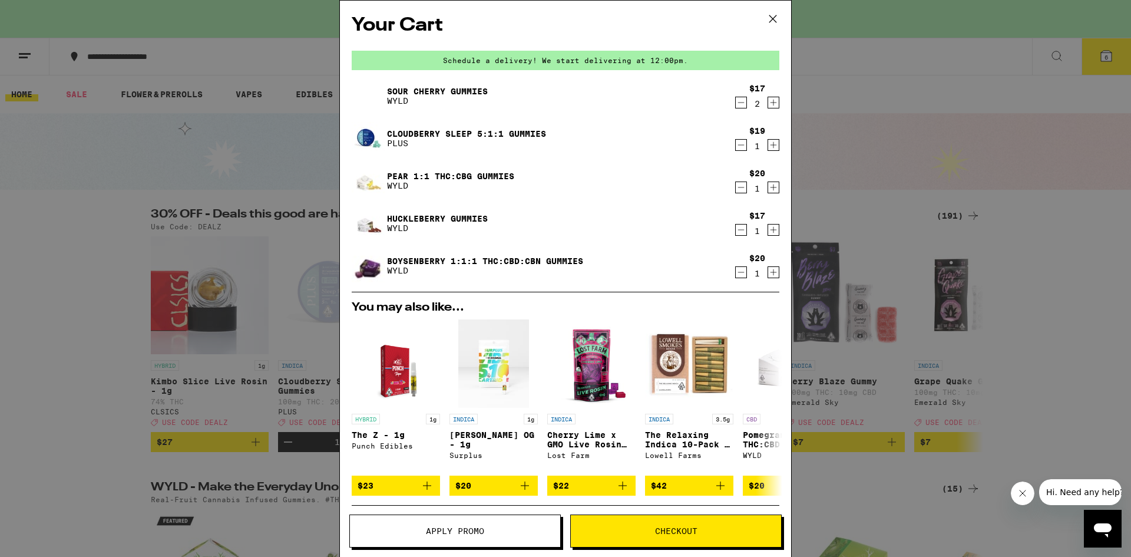
click at [736, 105] on icon "Decrement" at bounding box center [741, 102] width 11 height 14
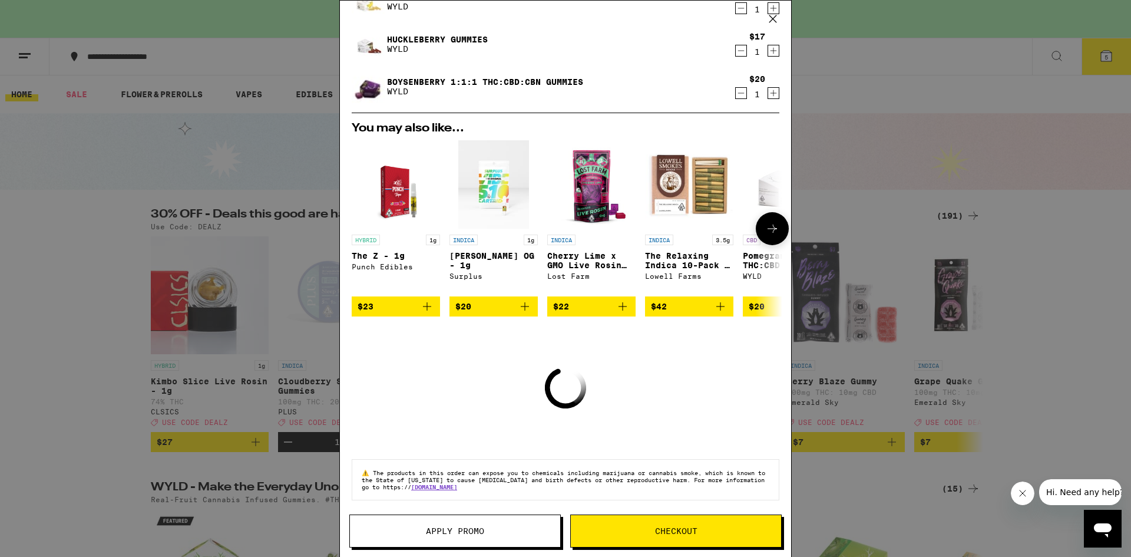
scroll to position [173, 0]
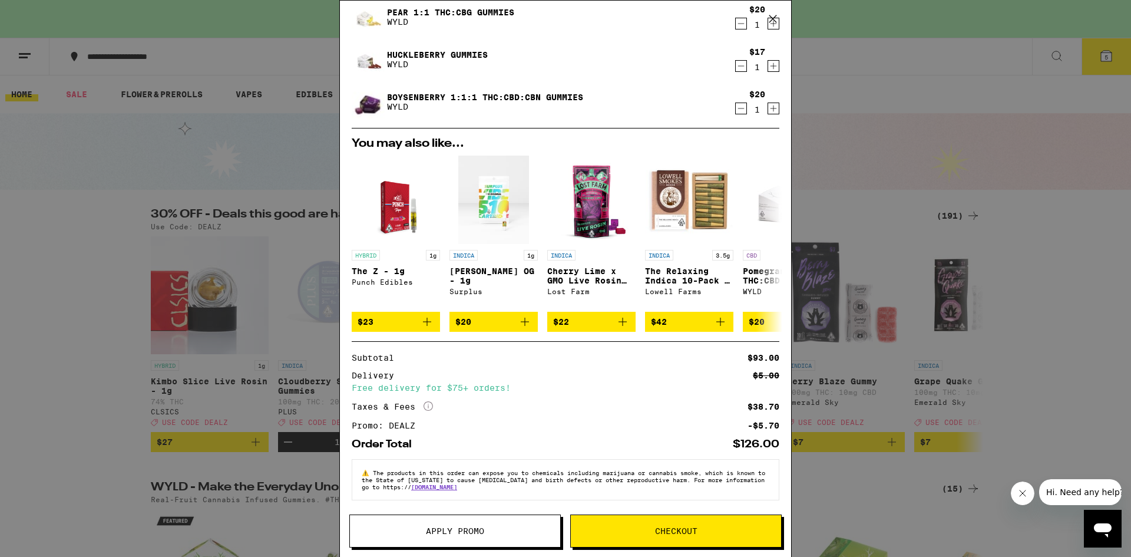
click at [677, 529] on span "Checkout" at bounding box center [676, 530] width 42 height 8
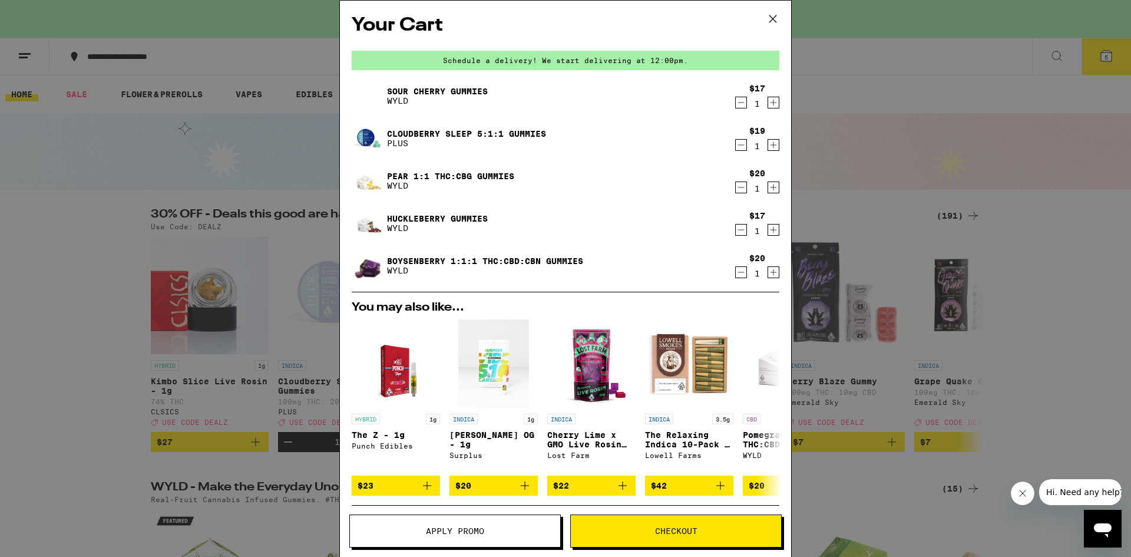
click at [736, 270] on icon "Decrement" at bounding box center [741, 272] width 11 height 14
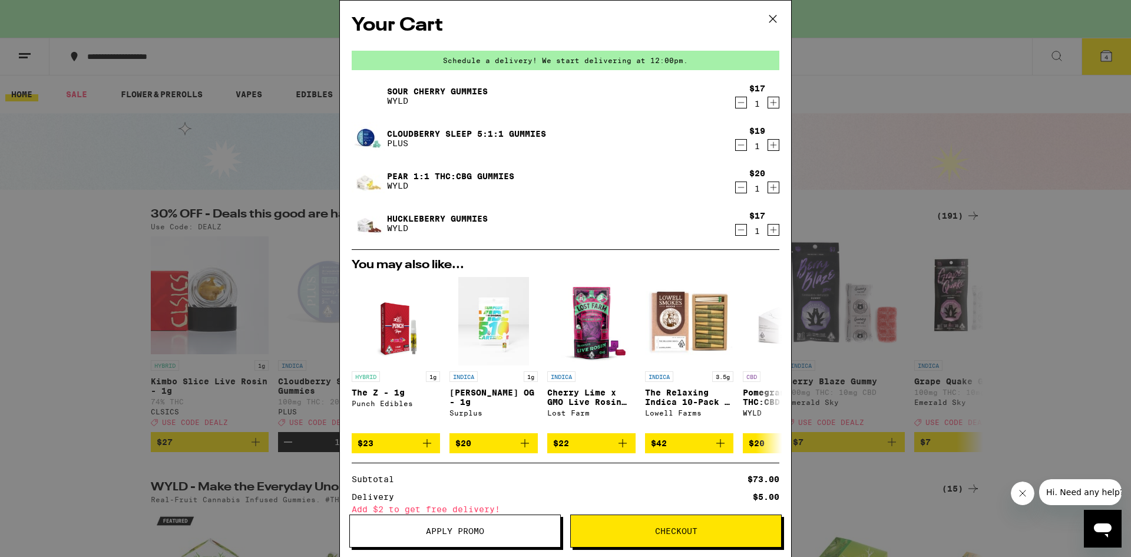
click at [70, 186] on div "Your Cart Schedule a delivery! We start delivering at 12:00pm. Sour Cherry Gumm…" at bounding box center [565, 278] width 1131 height 557
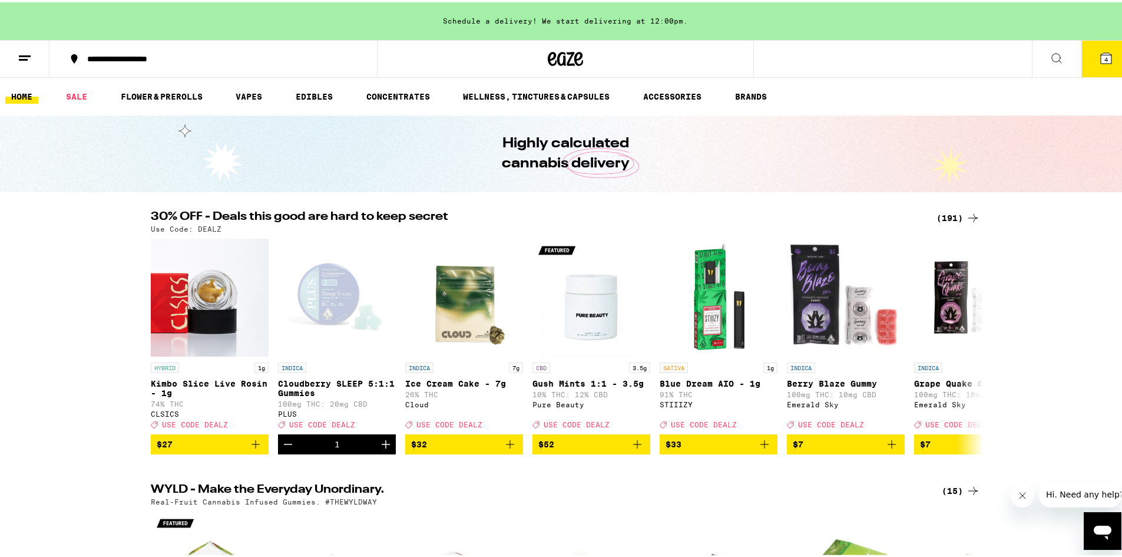
click at [27, 91] on link "HOME" at bounding box center [21, 94] width 33 height 14
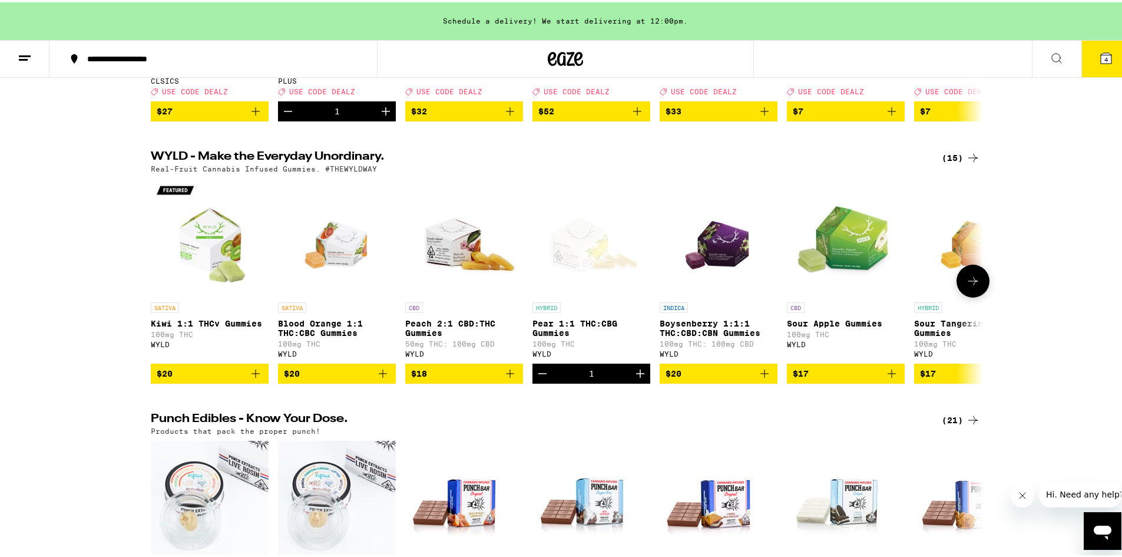
scroll to position [353, 0]
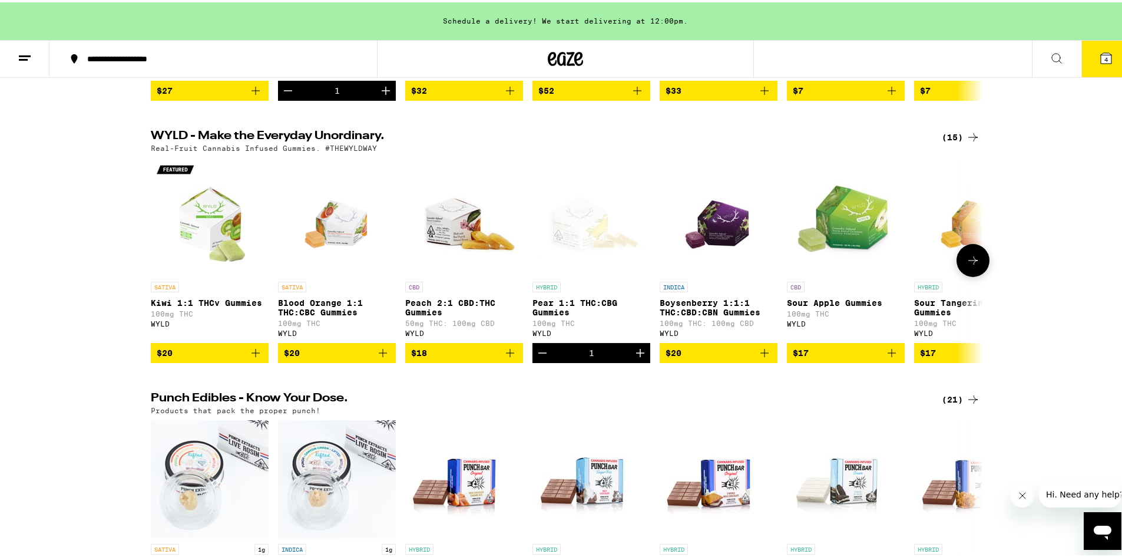
click at [507, 357] on icon "Add to bag" at bounding box center [510, 350] width 14 height 14
click at [509, 355] on icon "Increment" at bounding box center [513, 350] width 8 height 8
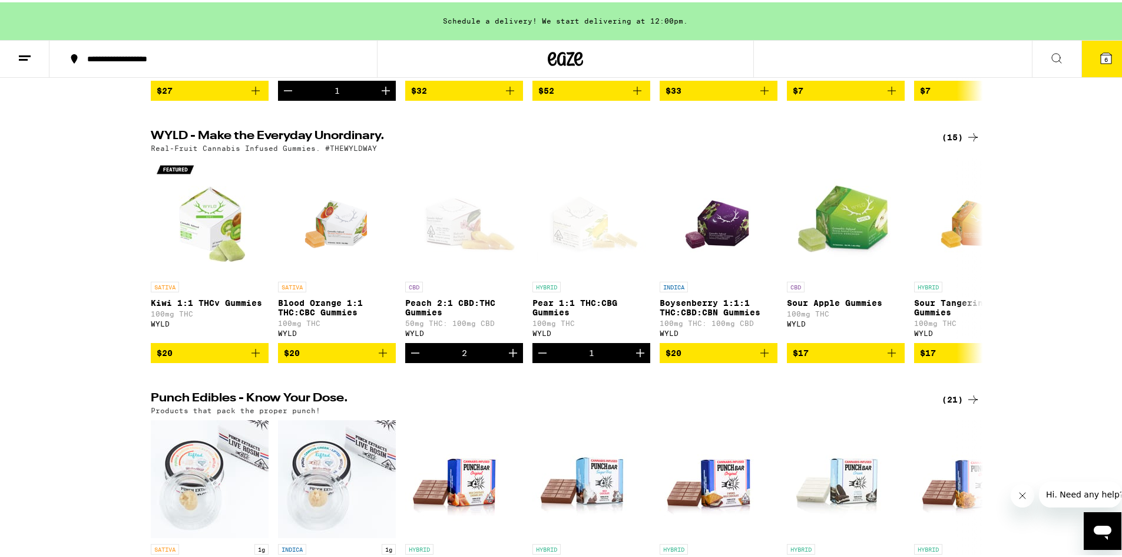
click at [973, 404] on icon at bounding box center [973, 397] width 14 height 14
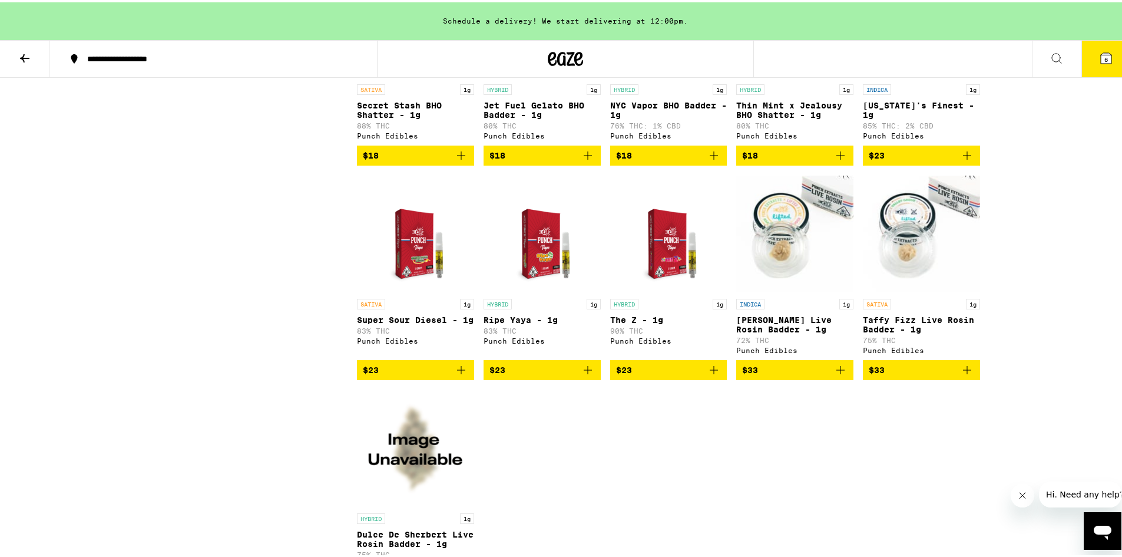
scroll to position [766, 0]
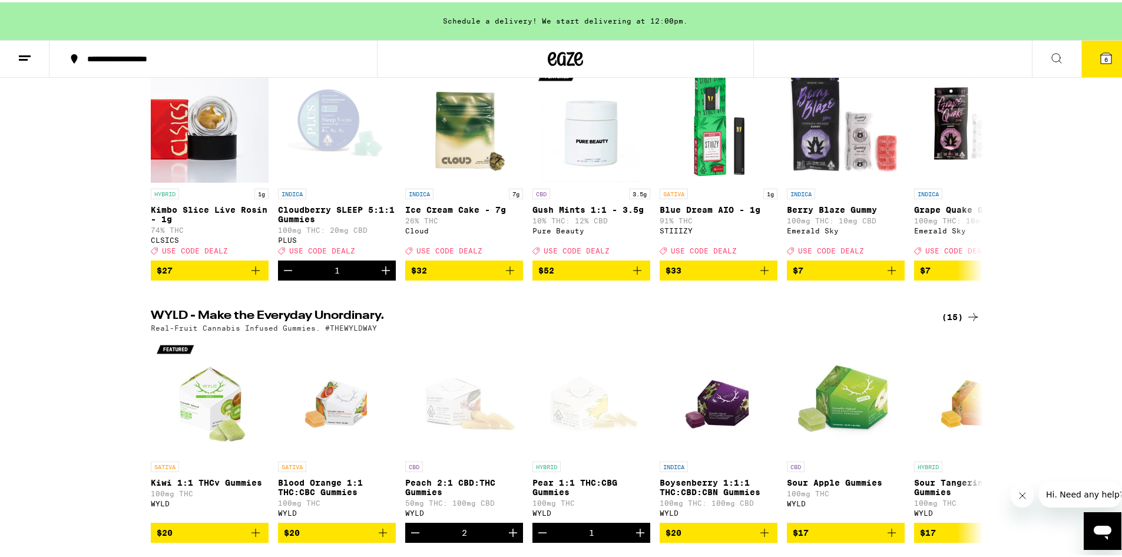
scroll to position [294, 0]
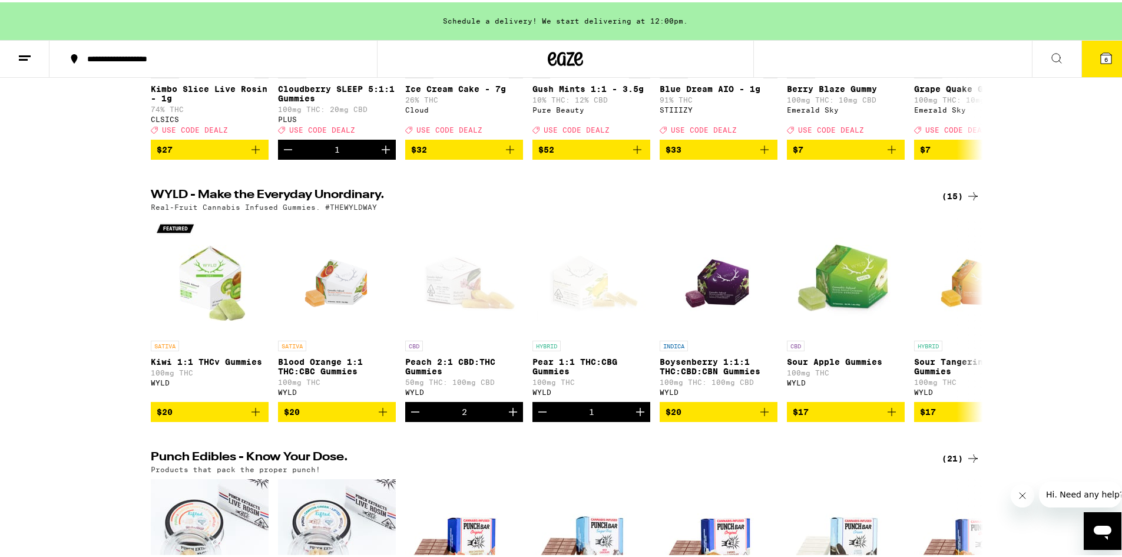
click at [955, 201] on div "(15)" at bounding box center [961, 194] width 38 height 14
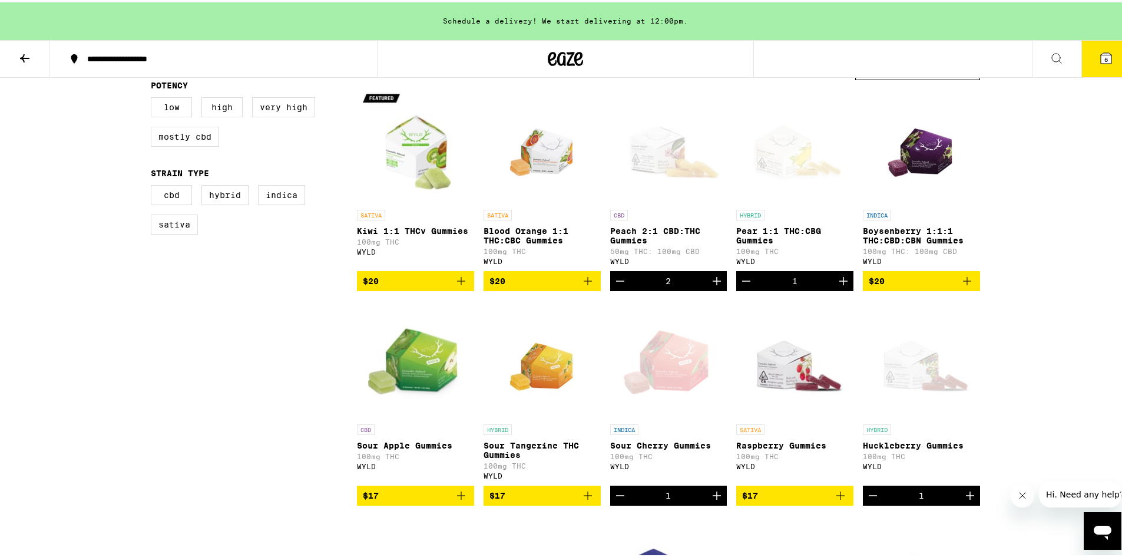
scroll to position [118, 0]
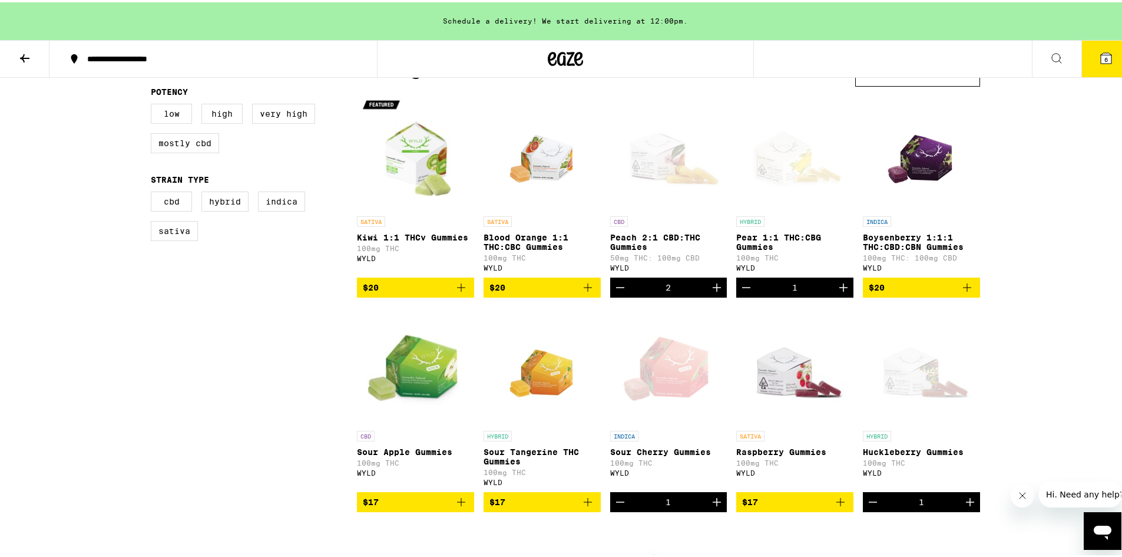
click at [713, 506] on icon "Increment" at bounding box center [717, 499] width 14 height 14
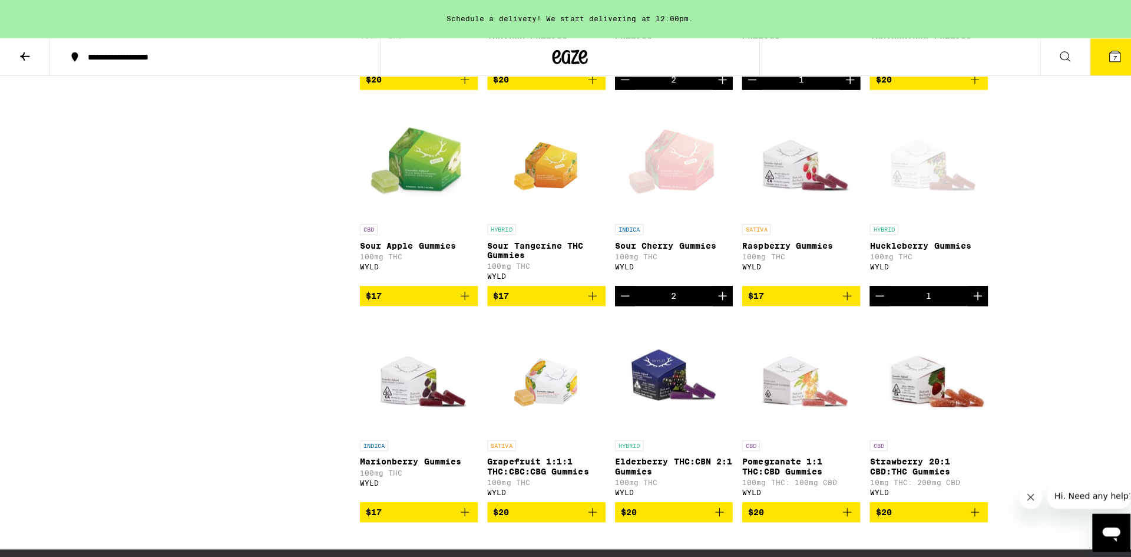
scroll to position [353, 0]
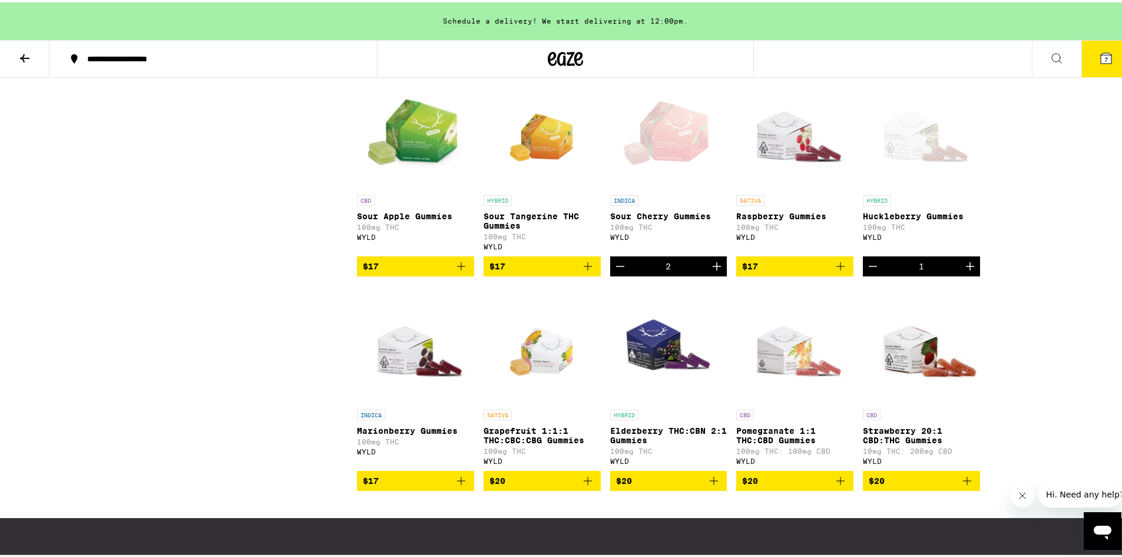
click at [1104, 56] on span "7" at bounding box center [1106, 57] width 4 height 7
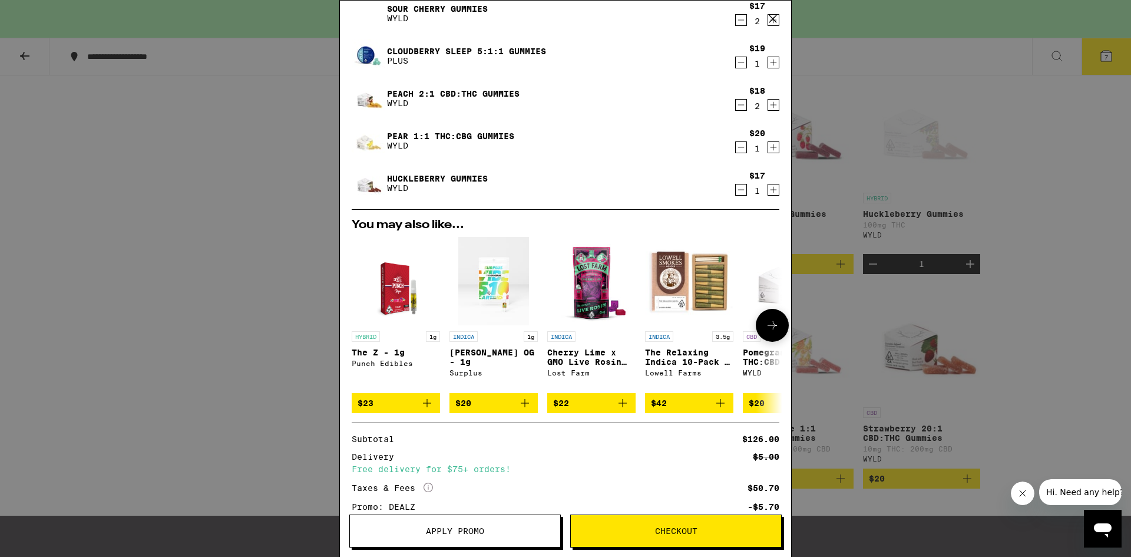
scroll to position [173, 0]
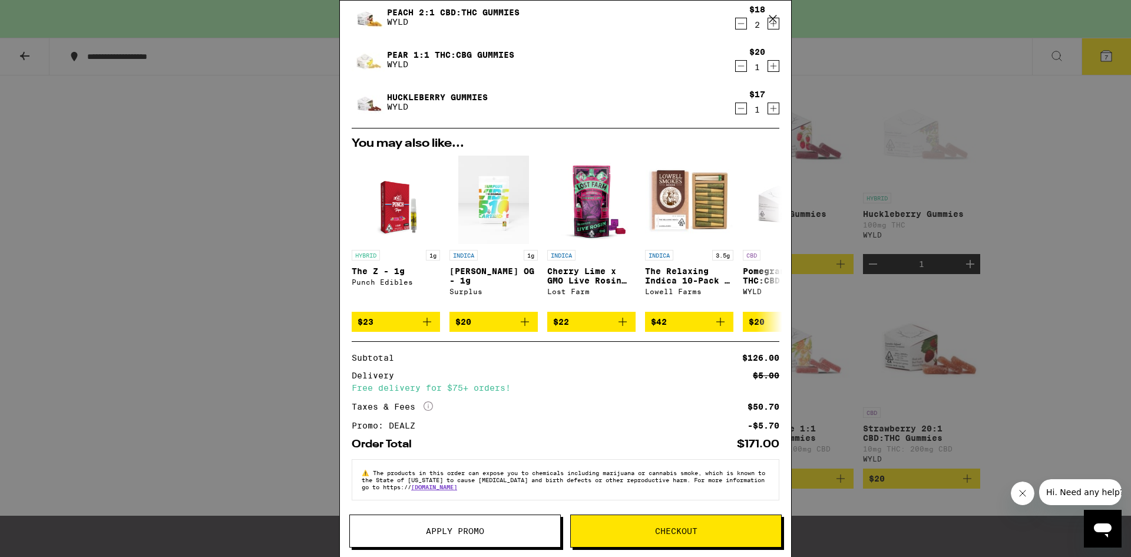
click at [678, 531] on span "Checkout" at bounding box center [676, 530] width 42 height 8
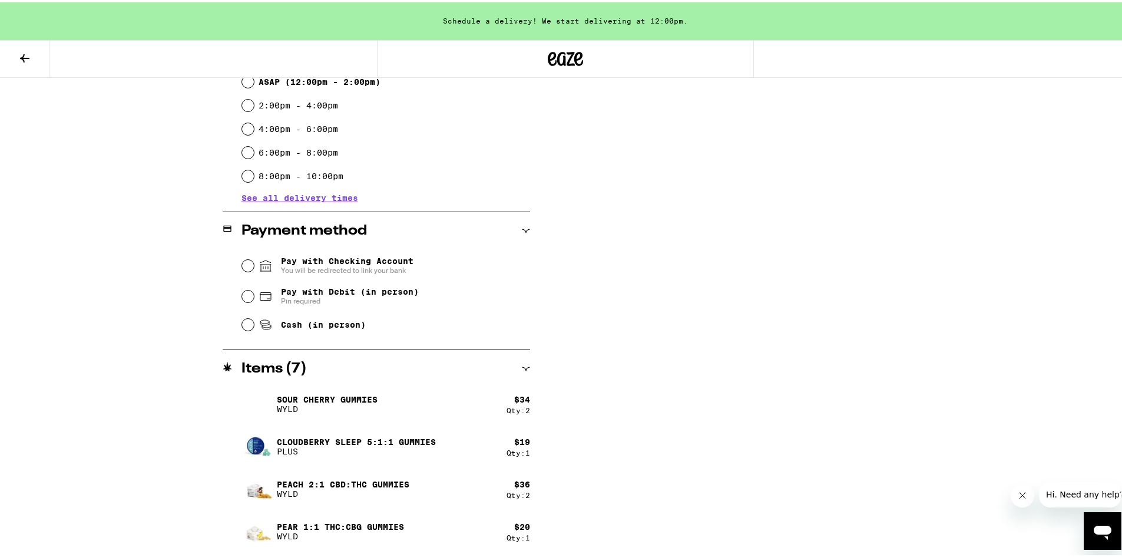
scroll to position [353, 0]
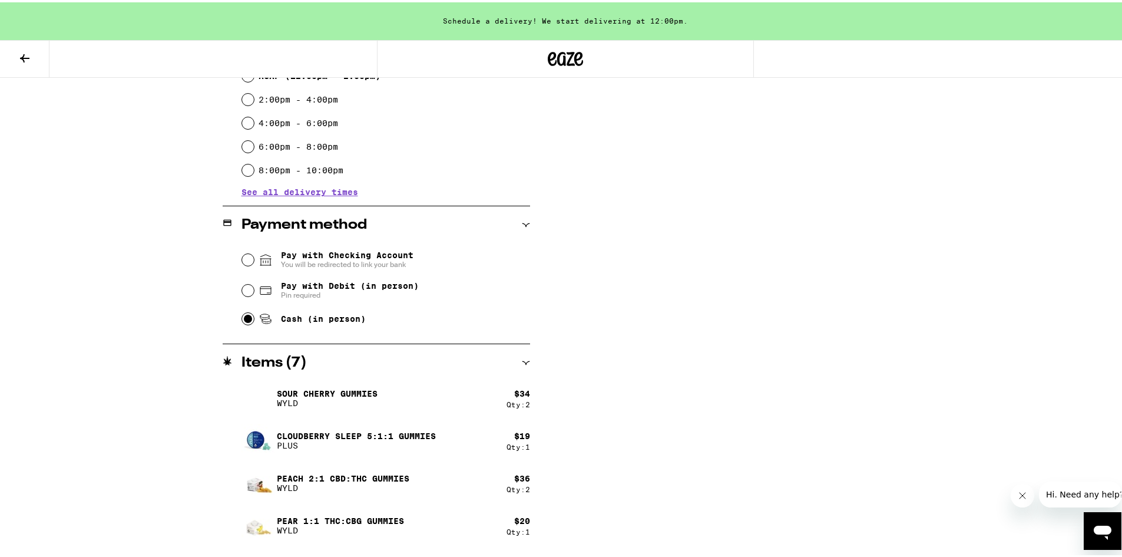
click at [247, 314] on input "Cash (in person)" at bounding box center [248, 316] width 12 height 12
radio input "true"
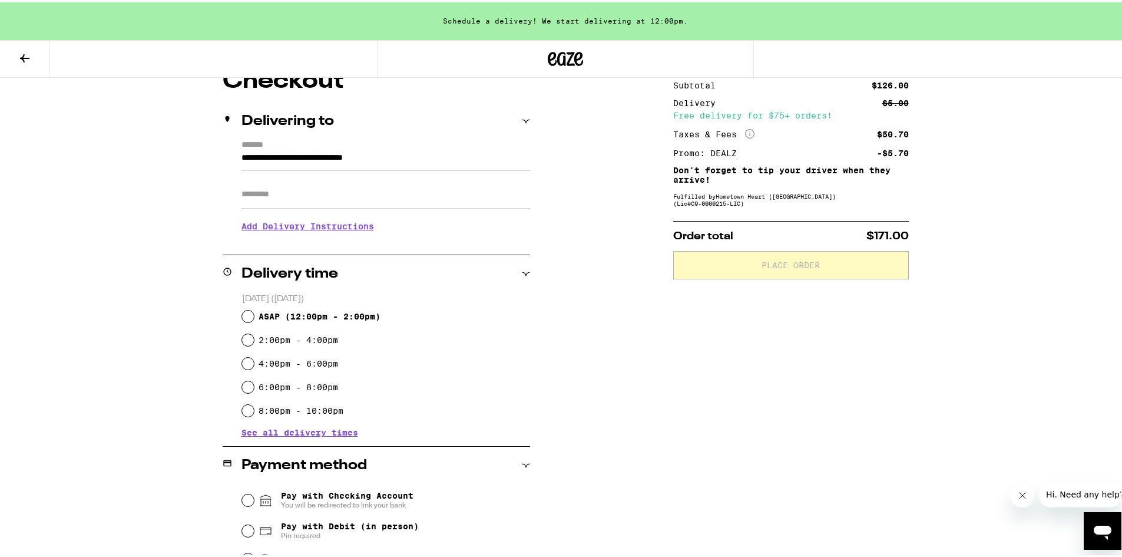
scroll to position [118, 0]
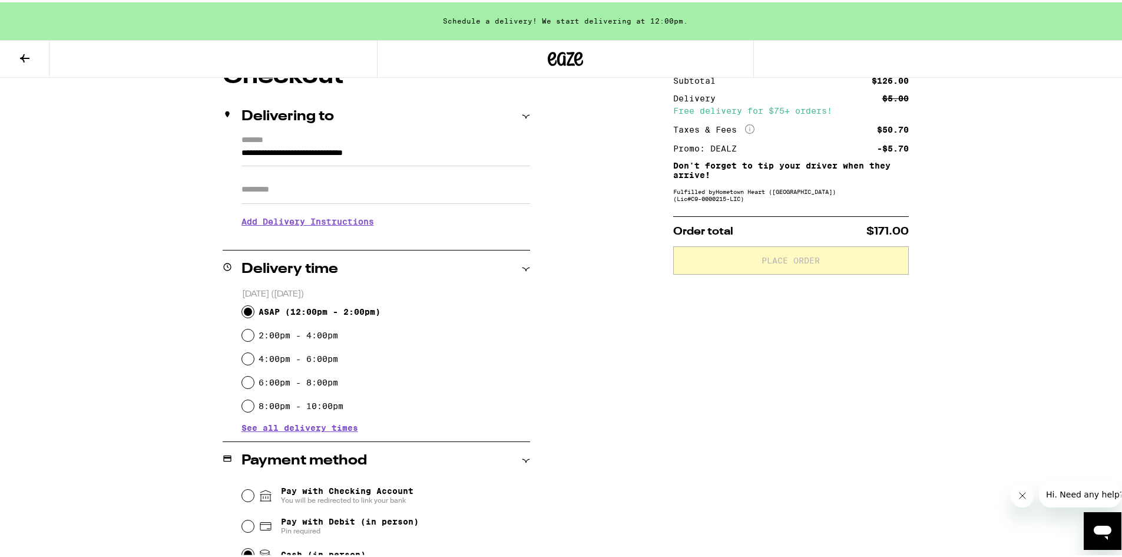
click at [245, 307] on input "ASAP ( 12:00pm - 2:00pm )" at bounding box center [248, 309] width 12 height 12
radio input "true"
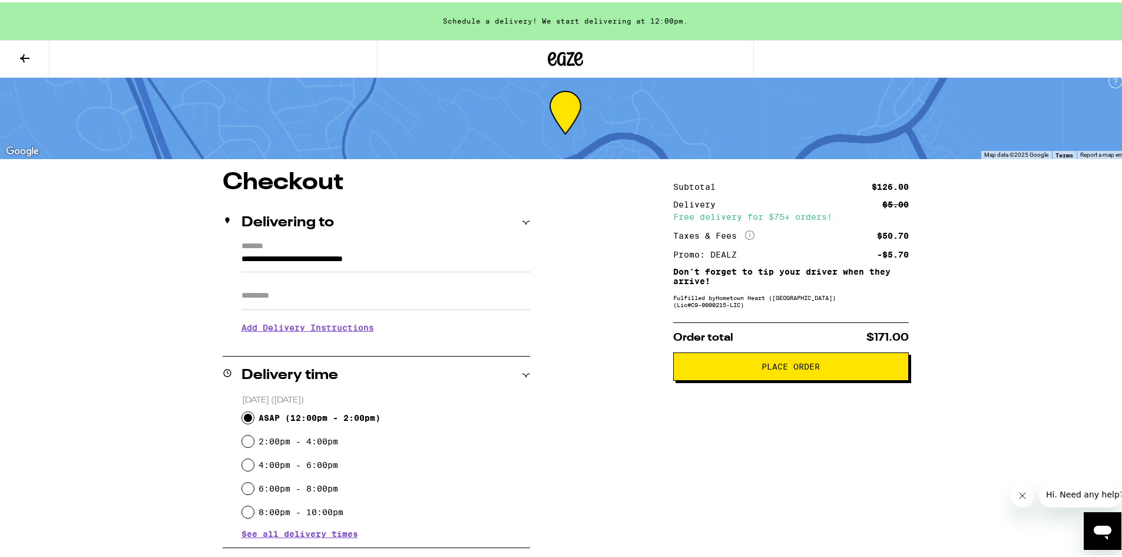
scroll to position [0, 0]
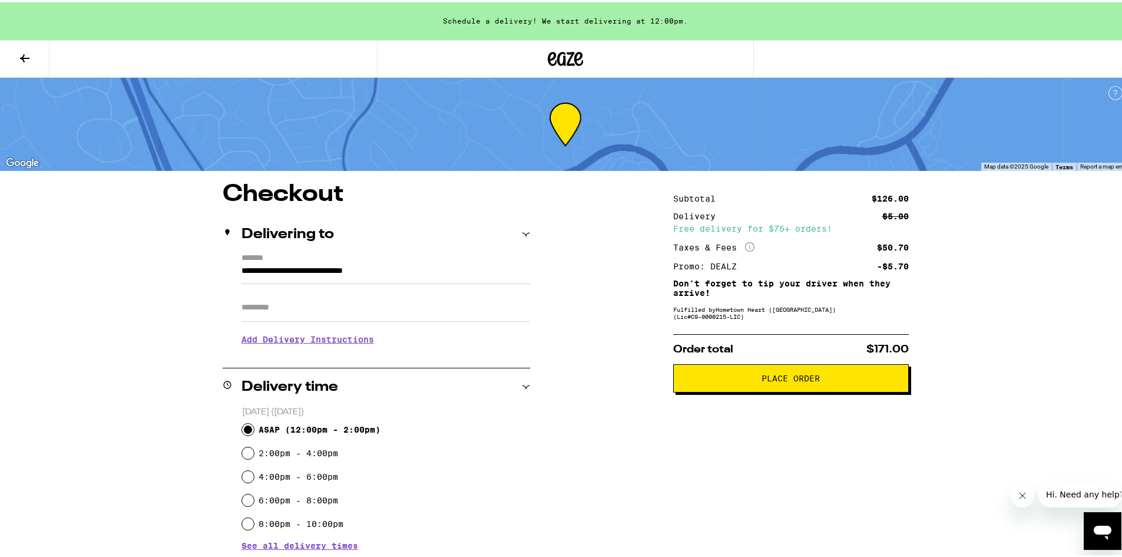
click at [796, 380] on span "Place Order" at bounding box center [790, 376] width 58 height 8
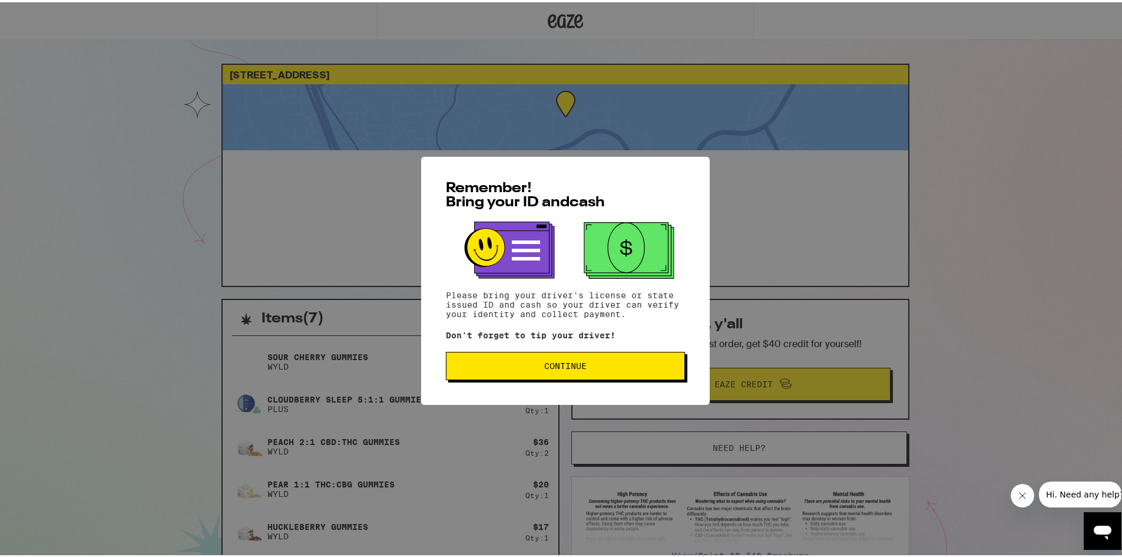
click at [559, 362] on span "Continue" at bounding box center [565, 363] width 42 height 8
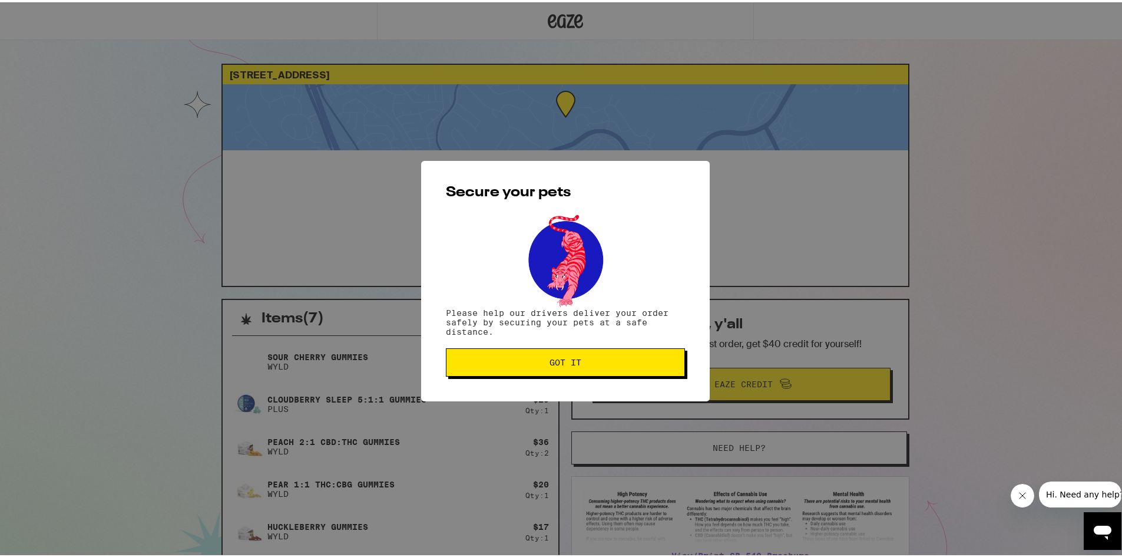
click at [561, 357] on span "Got it" at bounding box center [565, 360] width 32 height 8
